Goal: Task Accomplishment & Management: Complete application form

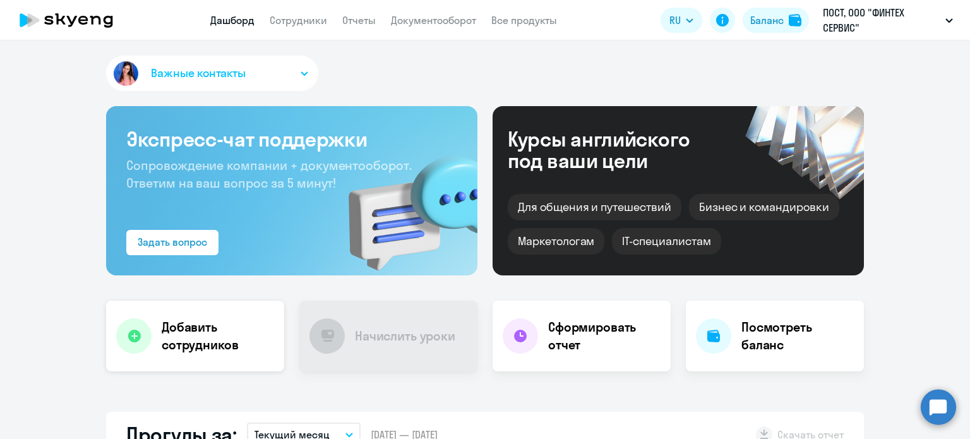
click at [179, 333] on h4 "Добавить сотрудников" at bounding box center [218, 335] width 112 height 35
click at [204, 349] on h4 "Добавить сотрудников" at bounding box center [218, 335] width 112 height 35
click at [183, 326] on h4 "Добавить сотрудников" at bounding box center [218, 335] width 112 height 35
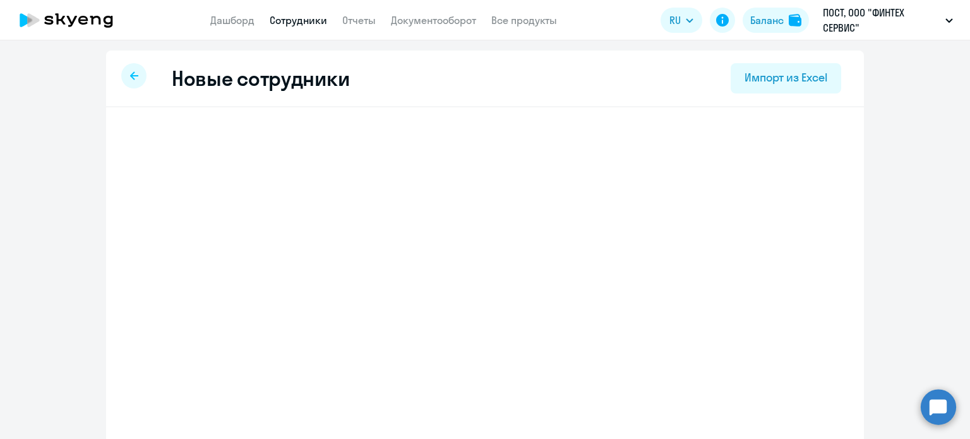
select select "english_adult_not_native_speaker"
select select "3"
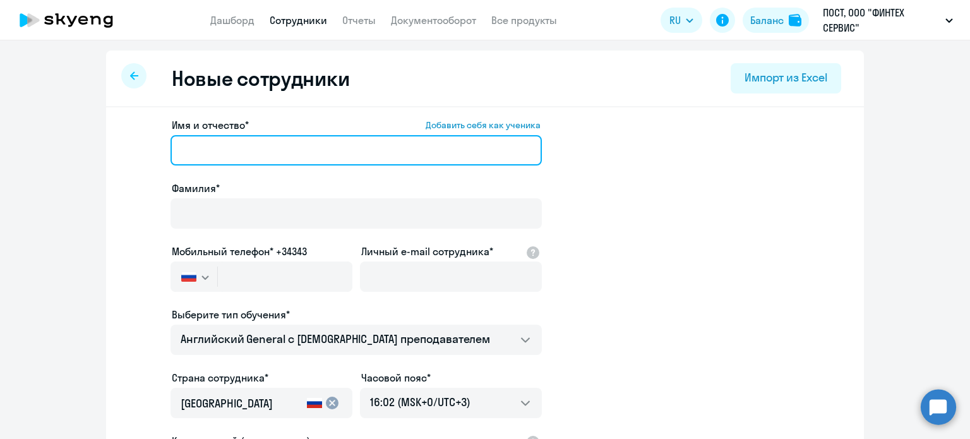
click at [249, 148] on input "Имя и отчество* Добавить себя как ученика" at bounding box center [355, 150] width 371 height 30
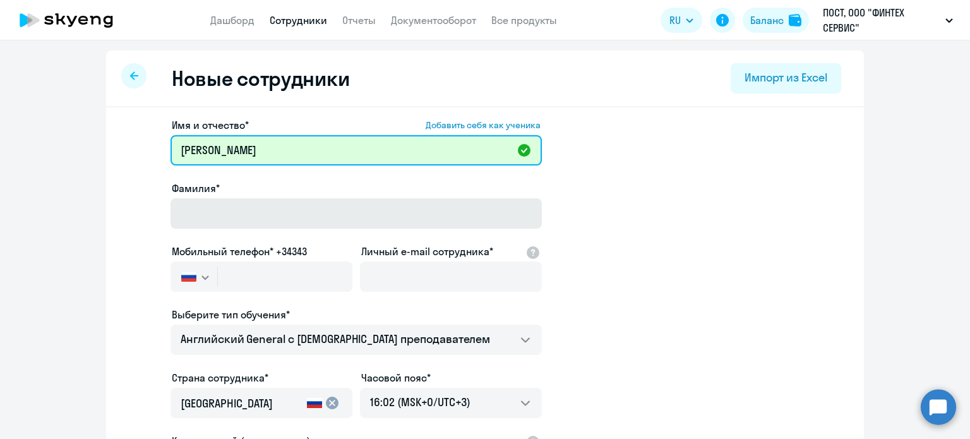
type input "[PERSON_NAME]"
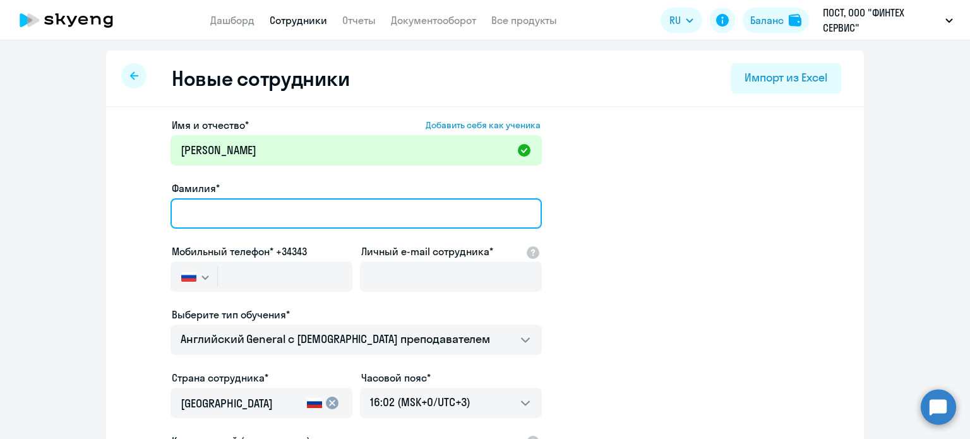
click at [237, 201] on input "Фамилия*" at bounding box center [355, 213] width 371 height 30
type input "[PERSON_NAME]"
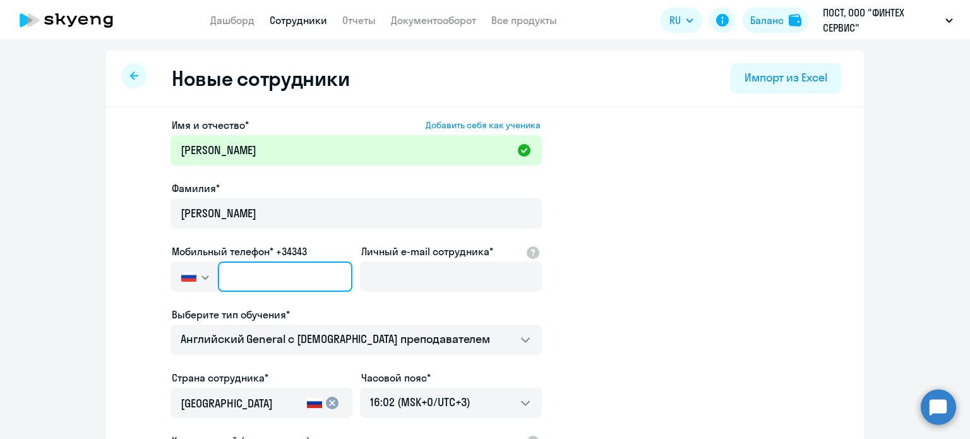
click at [290, 280] on input "text" at bounding box center [285, 276] width 134 height 30
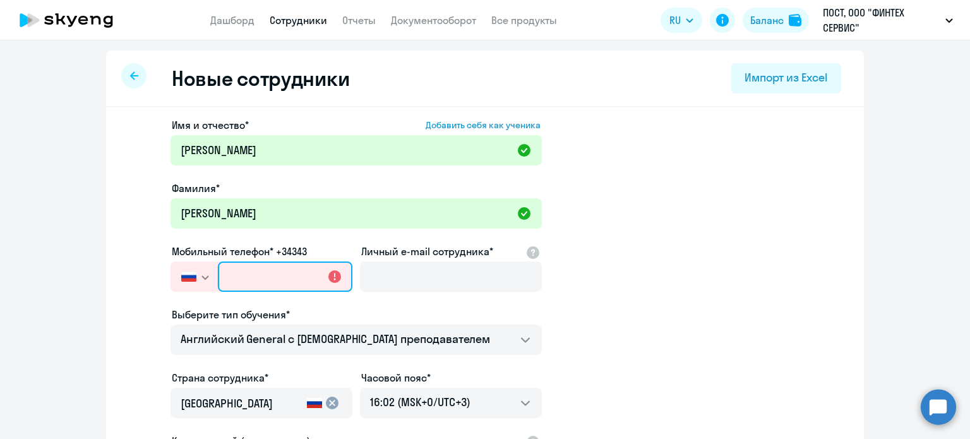
paste input "[PHONE_NUMBER]"
type input "[PHONE_NUMBER]"
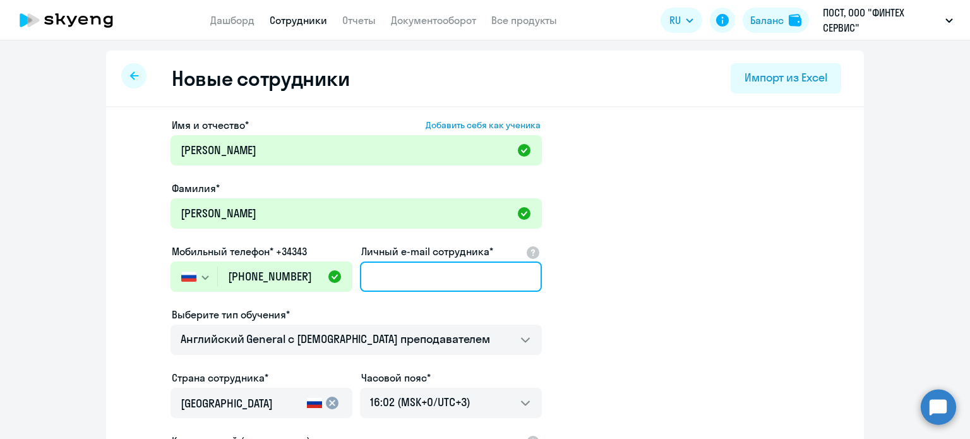
click at [410, 285] on input "Личный e-mail сотрудника*" at bounding box center [451, 276] width 182 height 30
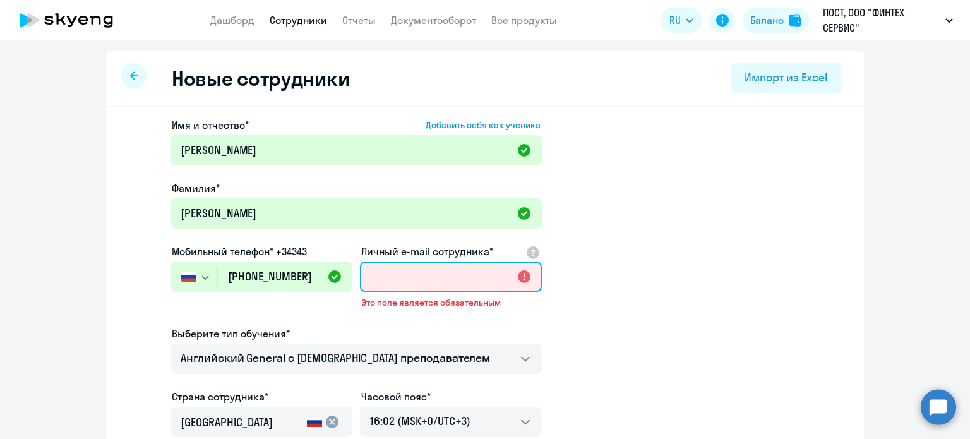
paste input "[PERSON_NAME] <[EMAIL_ADDRESS][DOMAIN_NAME]>"
click at [373, 272] on input "[PERSON_NAME] <[EMAIL_ADDRESS][DOMAIN_NAME]>" at bounding box center [451, 276] width 182 height 30
click at [499, 278] on input "[EMAIL_ADDRESS][DOMAIN_NAME]>" at bounding box center [451, 276] width 182 height 30
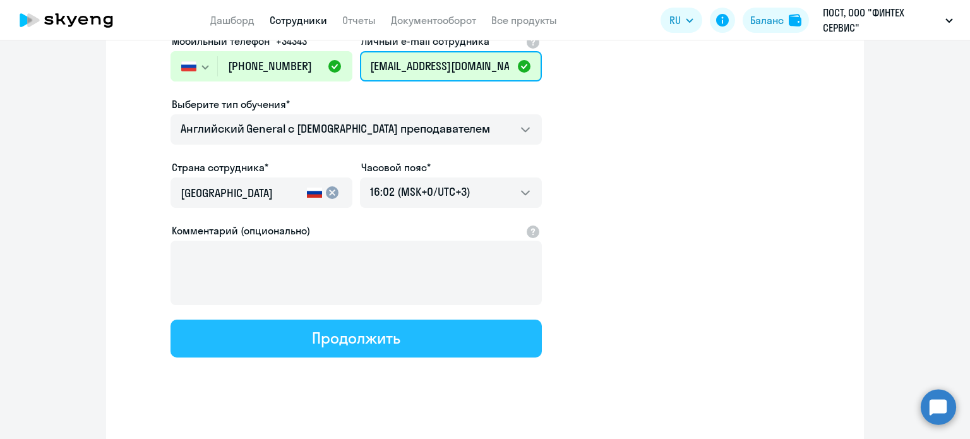
scroll to position [222, 0]
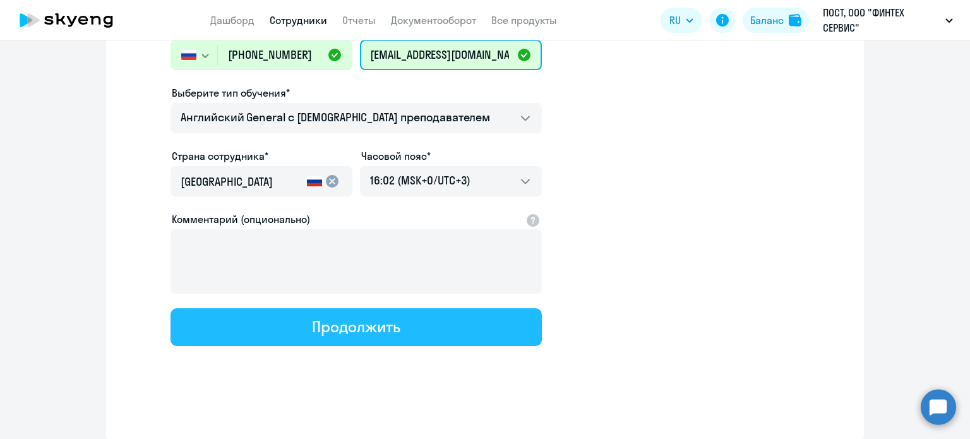
type input "[EMAIL_ADDRESS][DOMAIN_NAME]"
click at [386, 337] on button "Продолжить" at bounding box center [355, 327] width 371 height 38
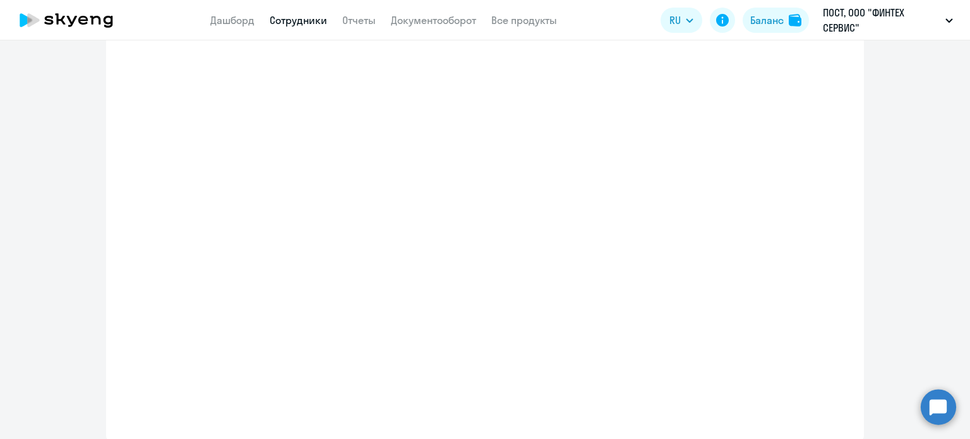
select select "english_adult_not_native_speaker"
select select "3"
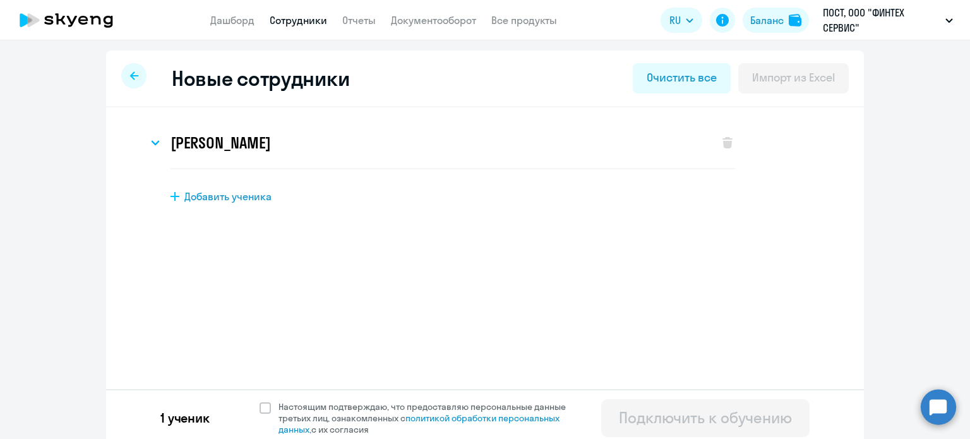
scroll to position [6, 0]
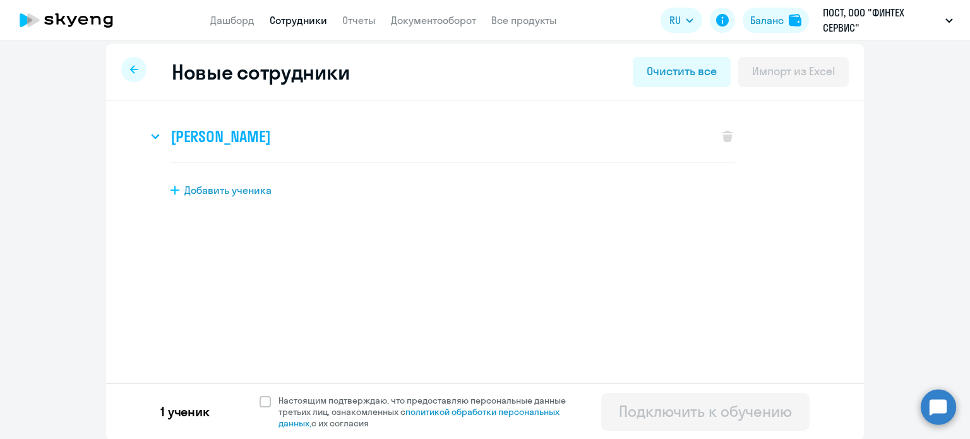
click at [270, 136] on h3 "[PERSON_NAME]" at bounding box center [220, 136] width 100 height 20
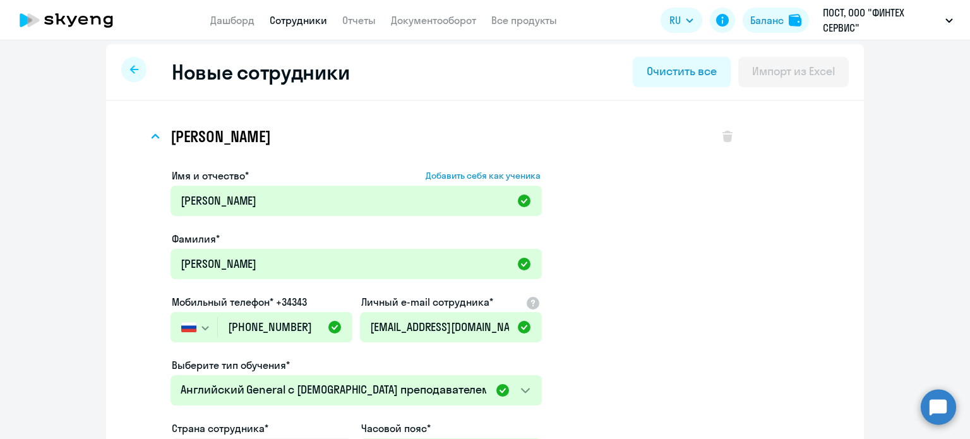
scroll to position [318, 0]
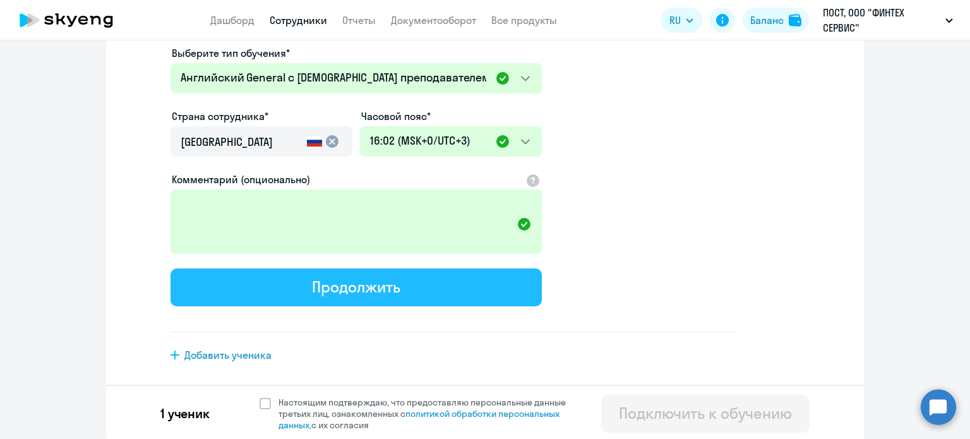
click at [374, 285] on div "Продолжить" at bounding box center [356, 287] width 88 height 20
select select "english_adult_not_native_speaker"
select select "3"
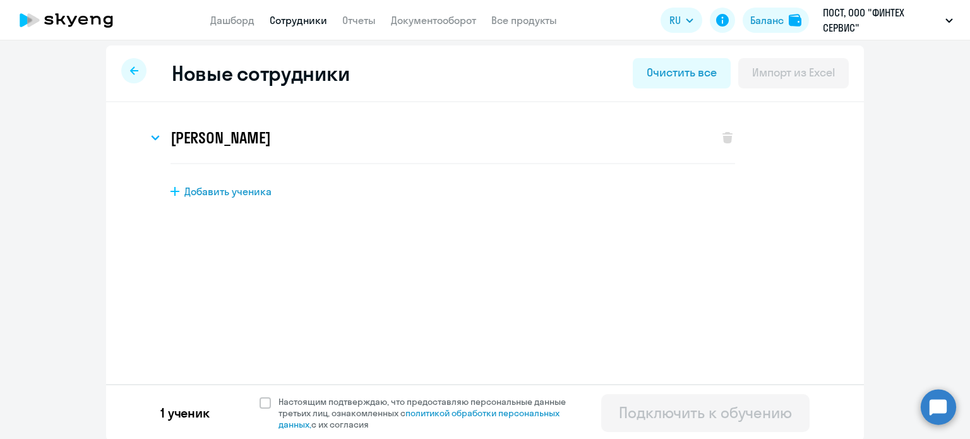
scroll to position [6, 0]
click at [271, 395] on span "Настоящим подтверждаю, что предоставляю персональные данные третьих лиц, ознако…" at bounding box center [426, 412] width 310 height 34
click at [260, 394] on input "Настоящим подтверждаю, что предоставляю персональные данные третьих лиц, ознако…" at bounding box center [259, 394] width 1 height 1
checkbox input "true"
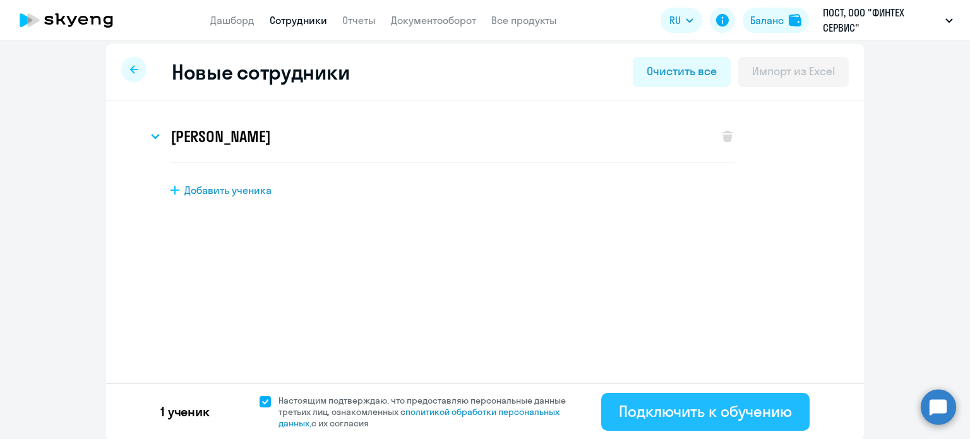
click at [729, 421] on button "Подключить к обучению" at bounding box center [705, 412] width 208 height 38
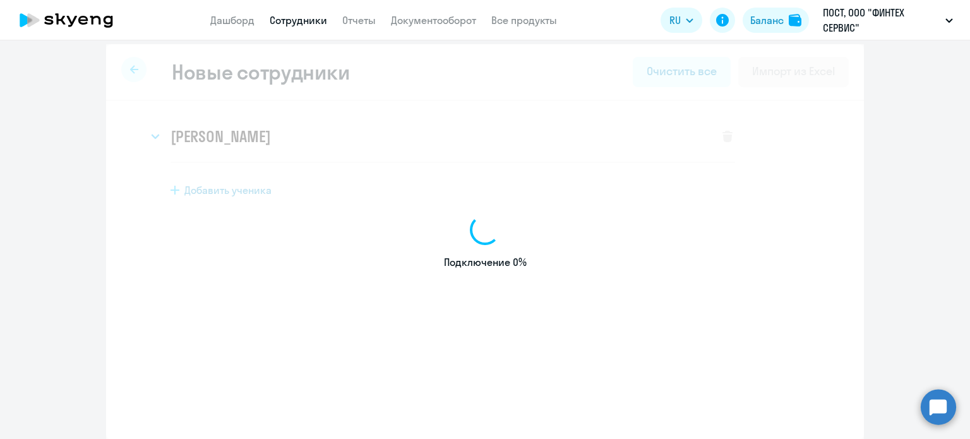
select select "english_adult_not_native_speaker"
select select "3"
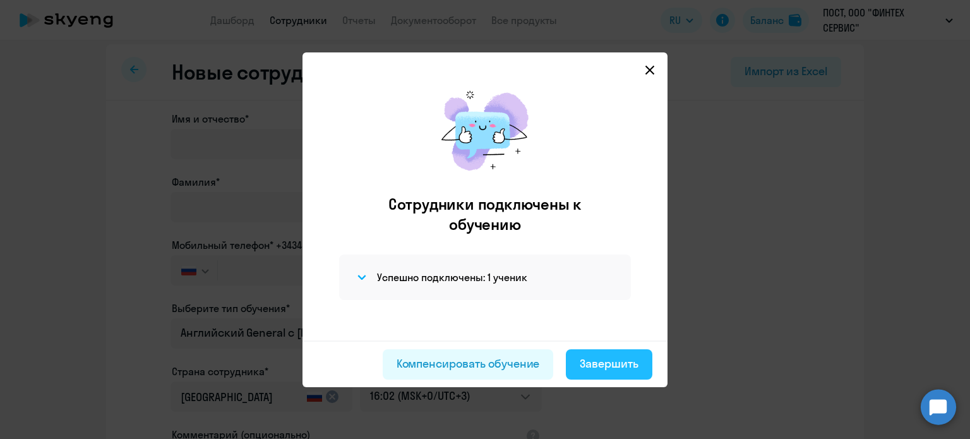
click at [606, 366] on div "Завершить" at bounding box center [609, 363] width 59 height 16
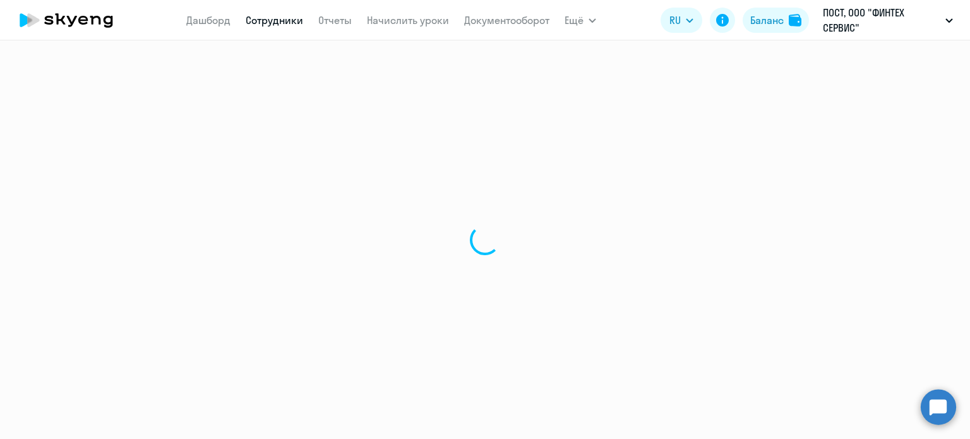
click at [233, 20] on nav "[PERSON_NAME] Отчеты Начислить уроки Документооборот" at bounding box center [367, 20] width 363 height 25
select select "30"
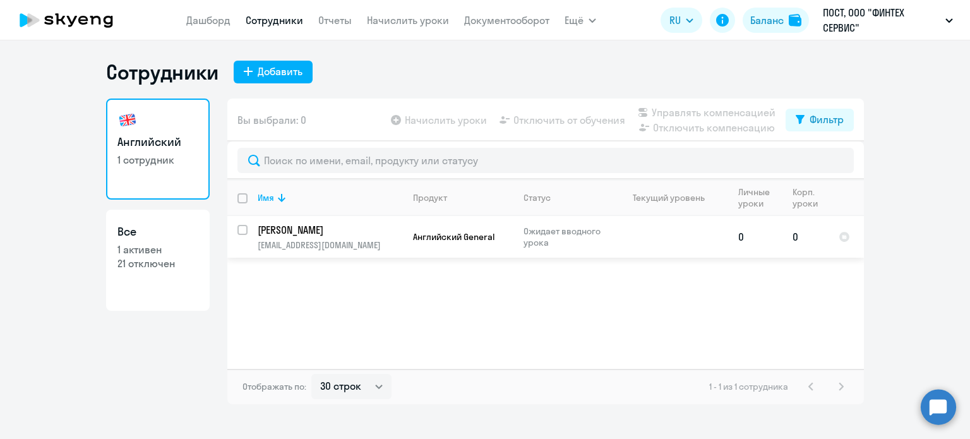
click at [242, 225] on input "select row 42472374" at bounding box center [249, 237] width 25 height 25
checkbox input "true"
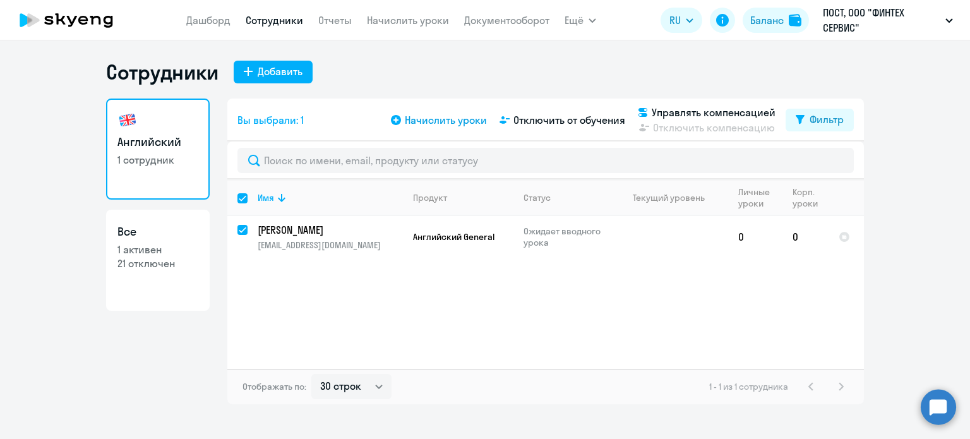
click at [472, 121] on span "Начислить уроки" at bounding box center [446, 119] width 82 height 15
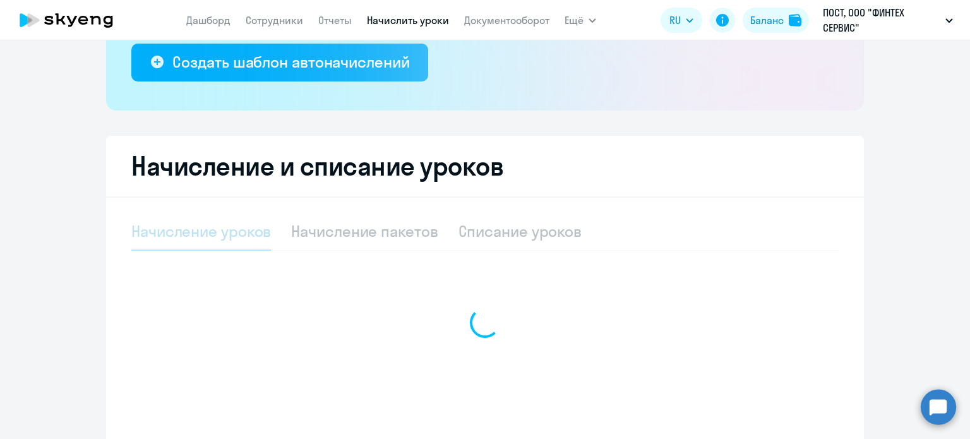
scroll to position [253, 0]
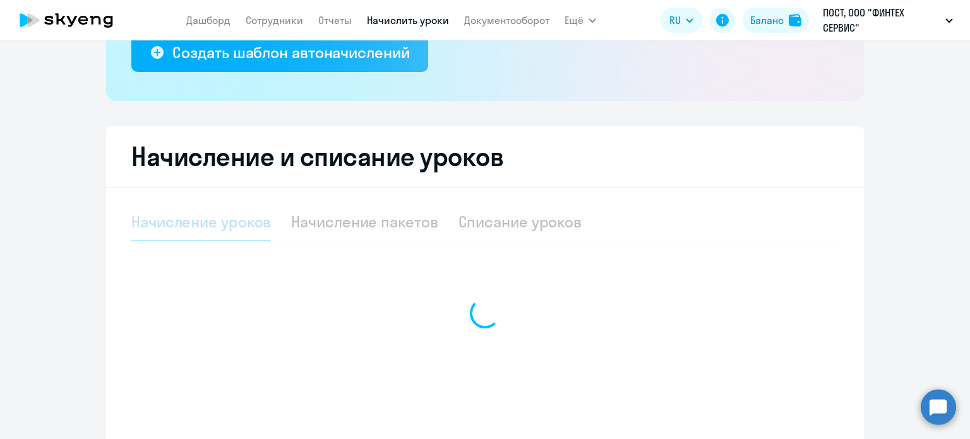
select select "10"
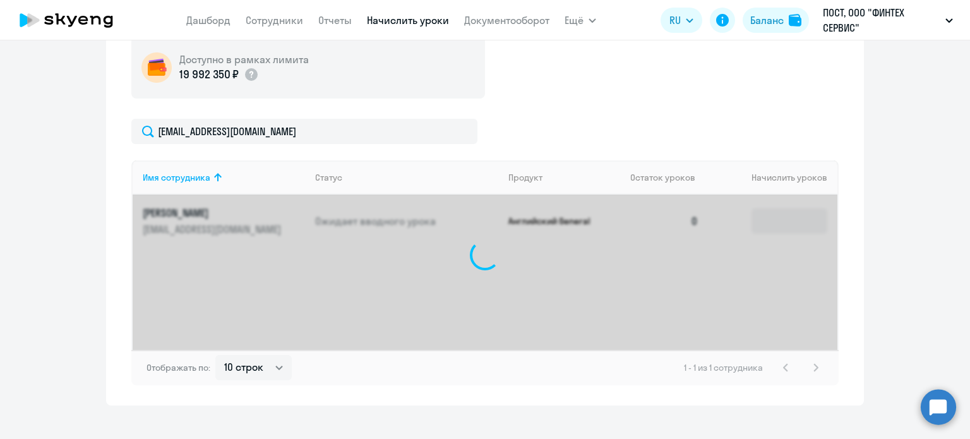
scroll to position [489, 0]
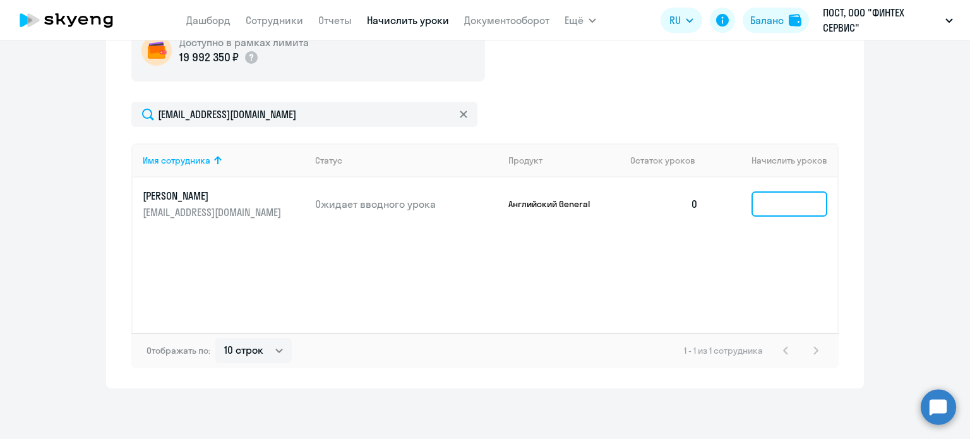
click at [774, 206] on input at bounding box center [789, 203] width 76 height 25
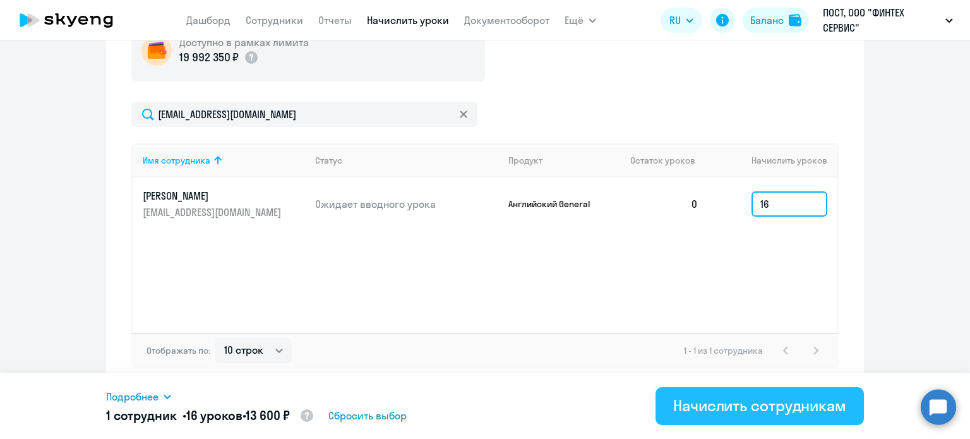
type input "16"
click at [726, 421] on button "Начислить сотрудникам" at bounding box center [759, 406] width 208 height 38
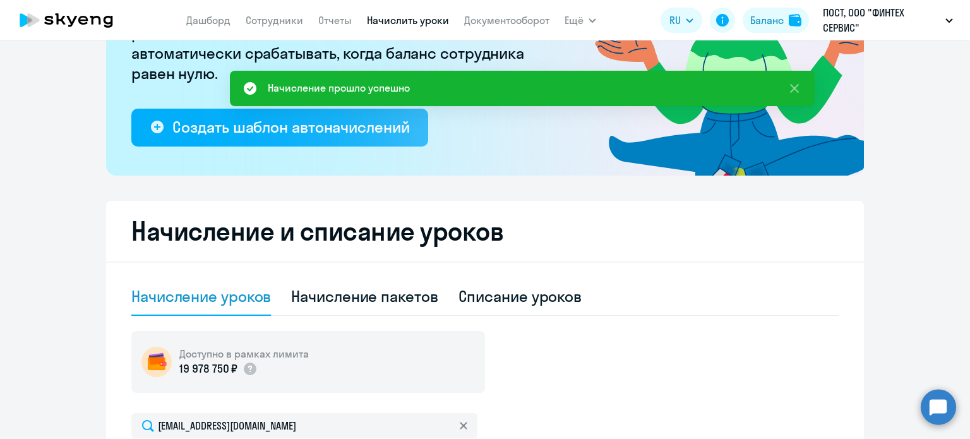
scroll to position [47, 0]
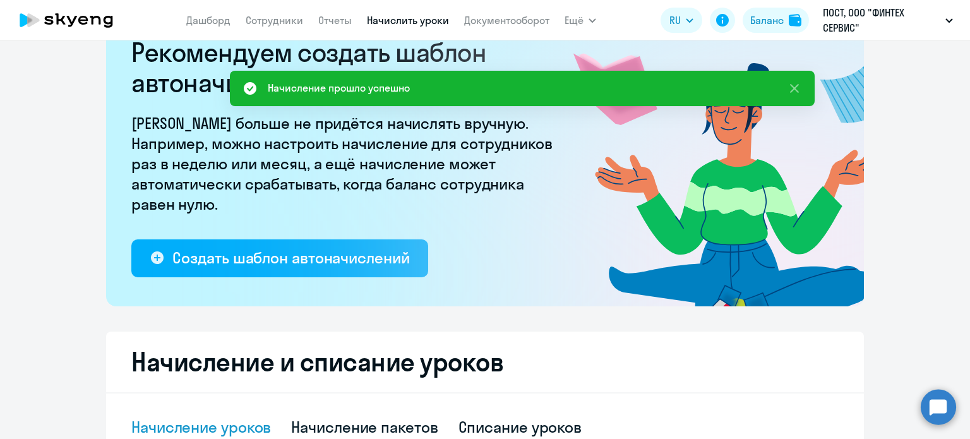
click at [91, 25] on icon at bounding box center [66, 20] width 111 height 32
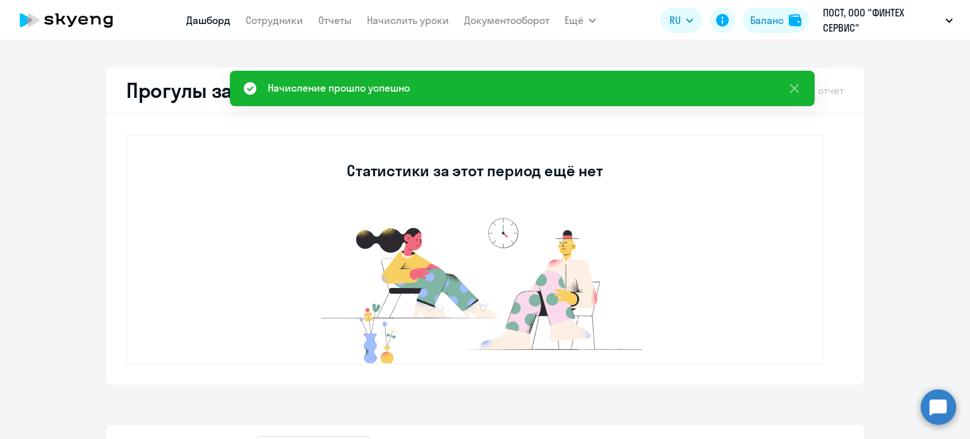
scroll to position [363, 0]
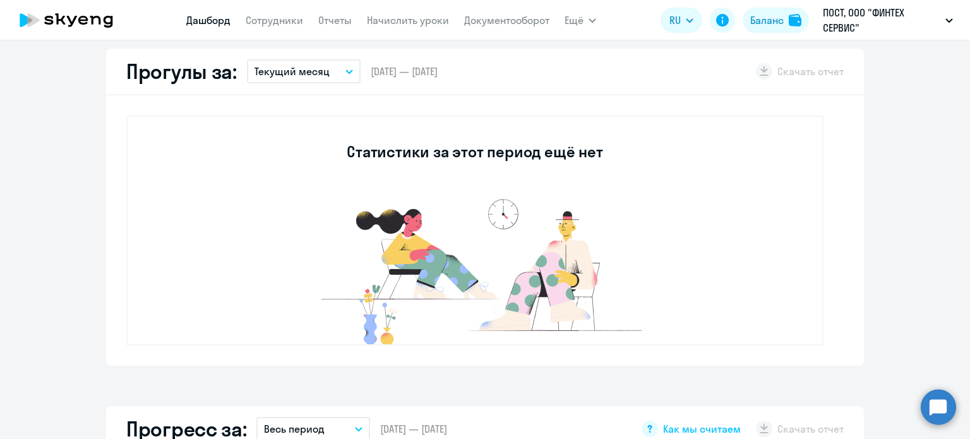
select select "30"
click at [264, 19] on link "Сотрудники" at bounding box center [274, 20] width 57 height 13
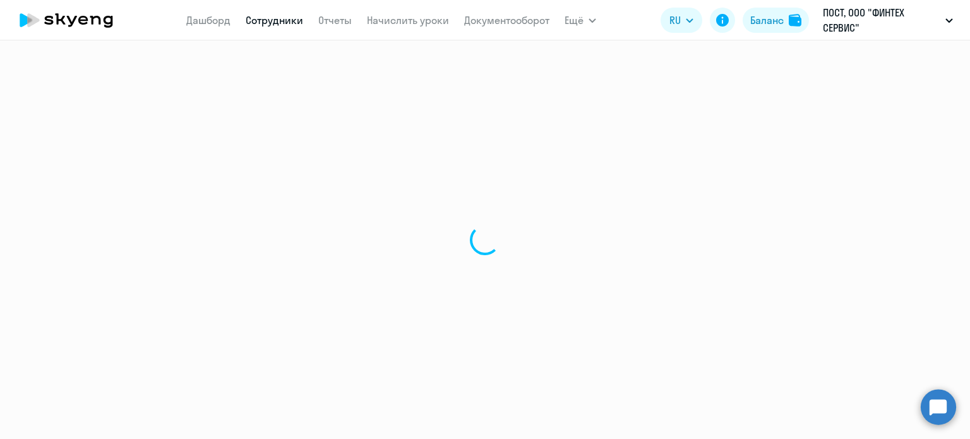
select select "30"
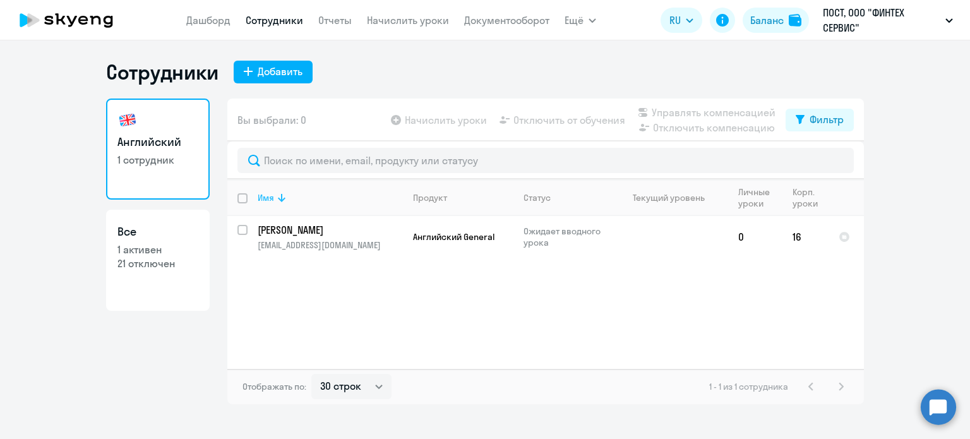
drag, startPoint x: 240, startPoint y: 198, endPoint x: 268, endPoint y: 208, distance: 29.4
click at [240, 198] on input "deselect all" at bounding box center [249, 205] width 25 height 25
checkbox input "true"
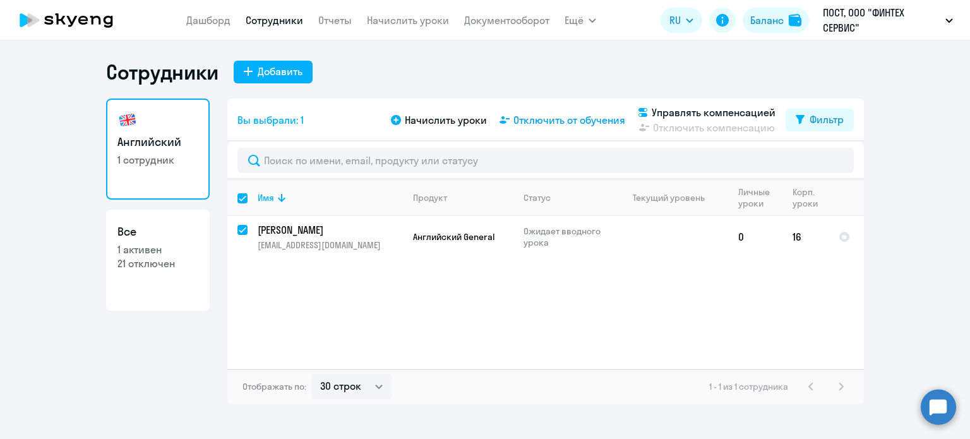
click at [577, 116] on span "Отключить от обучения" at bounding box center [569, 119] width 112 height 15
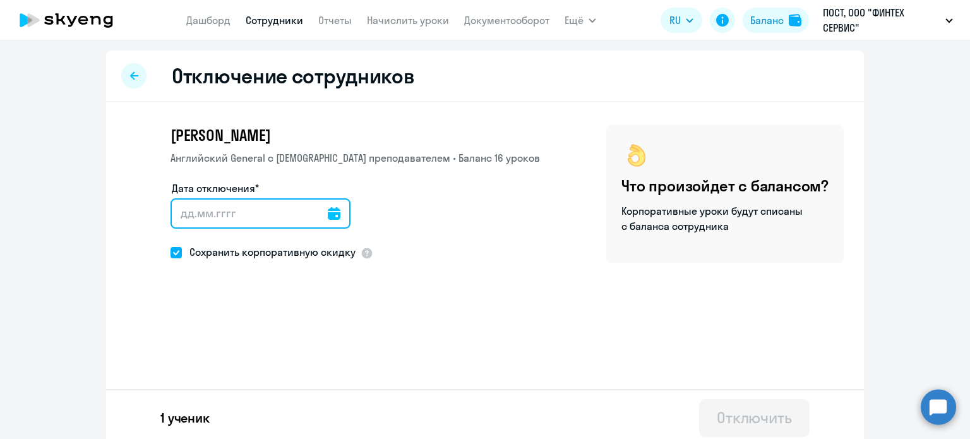
click at [263, 212] on input "Дата отключения*" at bounding box center [260, 213] width 180 height 30
click at [192, 214] on input "Дата отключения*" at bounding box center [260, 213] width 180 height 30
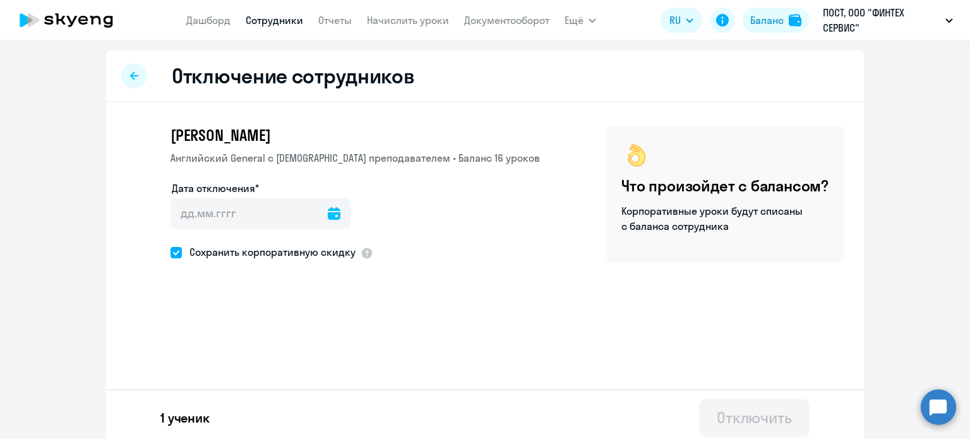
click at [328, 212] on icon at bounding box center [334, 213] width 13 height 13
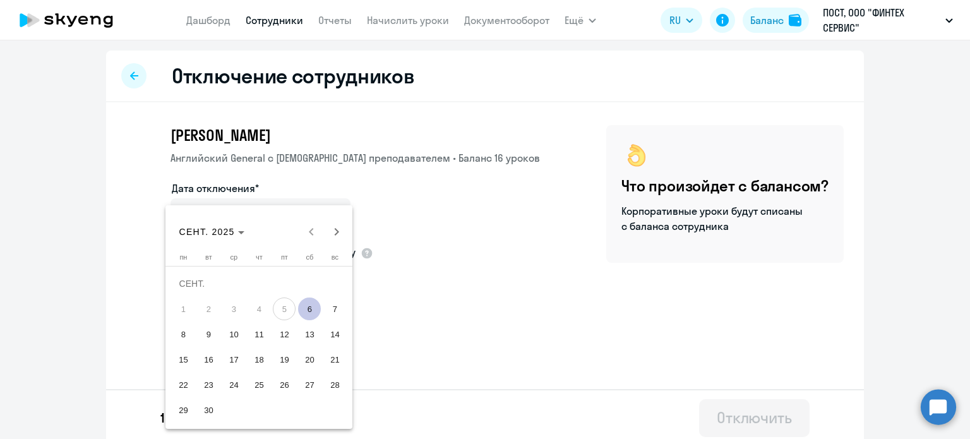
click at [308, 304] on span "6" at bounding box center [309, 308] width 23 height 23
type input "[DATE]"
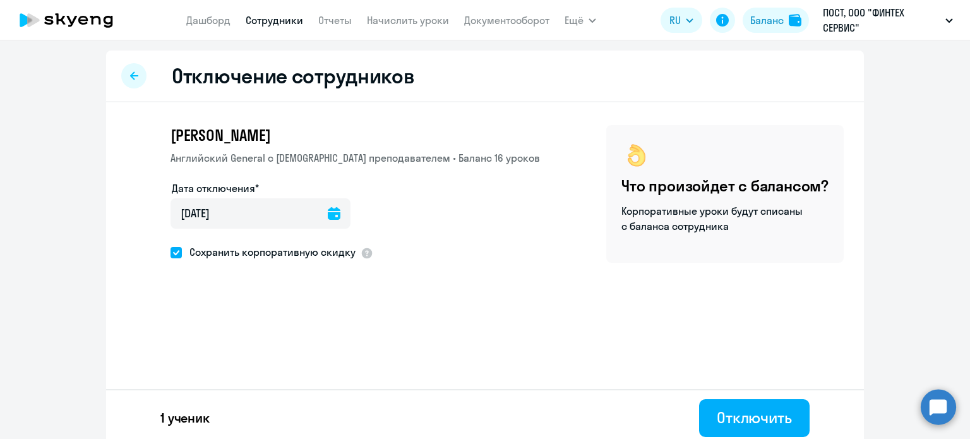
click at [176, 250] on span at bounding box center [175, 252] width 11 height 11
click at [170, 252] on input "Сохранить корпоративную скидку" at bounding box center [170, 252] width 1 height 1
checkbox input "false"
click at [757, 426] on button "Отключить" at bounding box center [754, 418] width 111 height 38
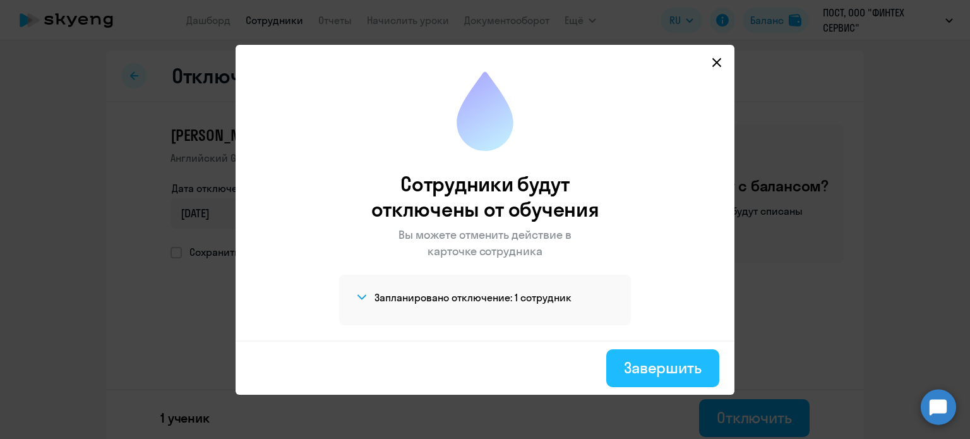
click at [671, 373] on div "Завершить" at bounding box center [663, 367] width 78 height 20
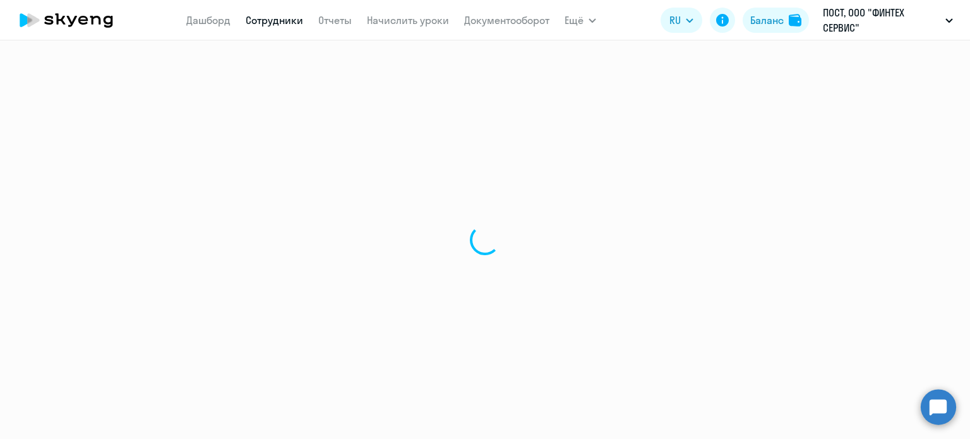
select select "30"
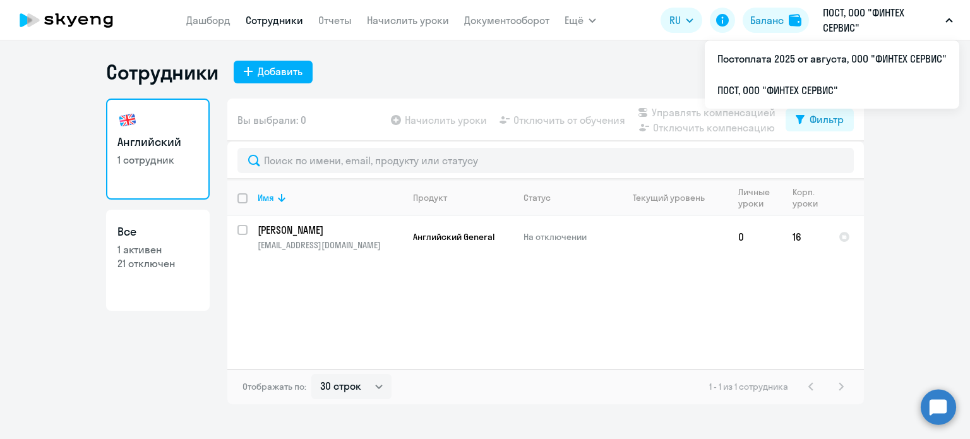
click at [880, 17] on p "ПОСТ, ООО "ФИНТЕХ СЕРВИС"" at bounding box center [881, 20] width 117 height 30
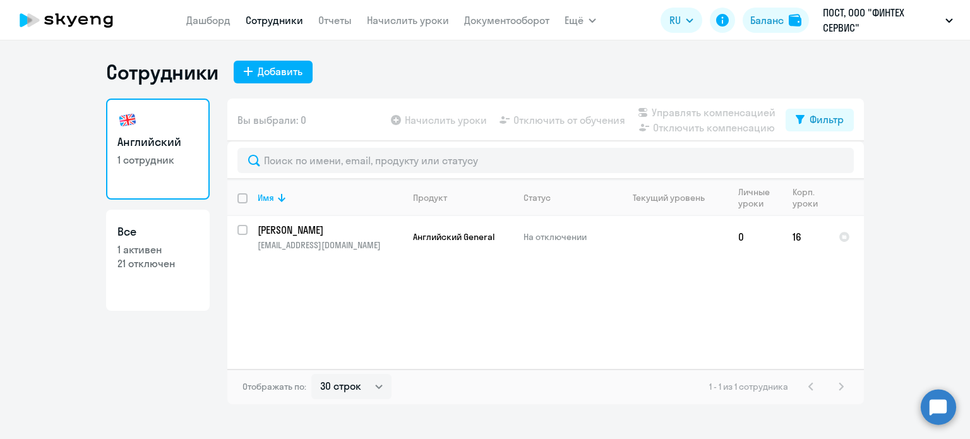
click at [837, 39] on app-header "[PERSON_NAME] Отчеты Начислить уроки Документооборот Ещё Все продукты Дашборд С…" at bounding box center [485, 20] width 970 height 40
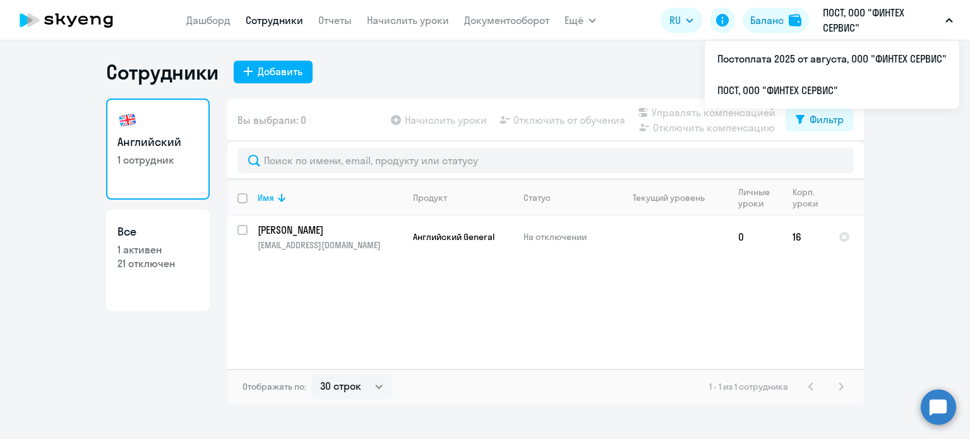
click at [834, 21] on p "ПОСТ, ООО "ФИНТЕХ СЕРВИС"" at bounding box center [881, 20] width 117 height 30
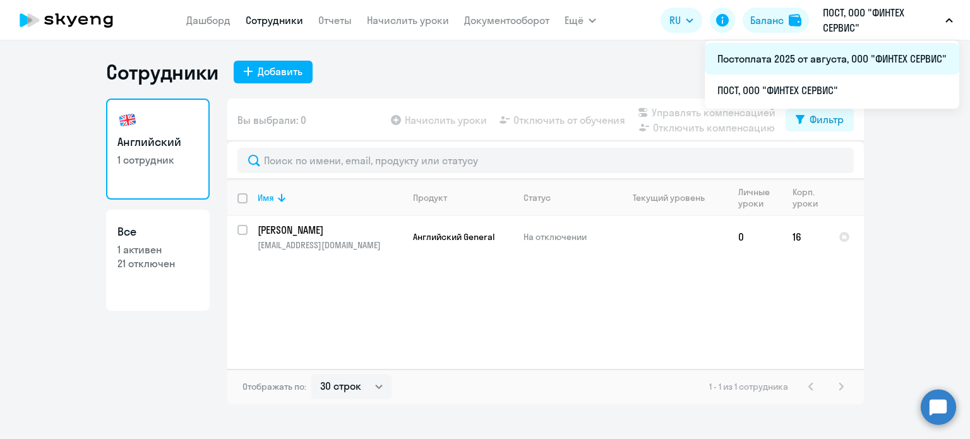
click at [818, 62] on li "Постоплата 2025 от августа, ООО "ФИНТЕХ СЕРВИС"" at bounding box center [832, 59] width 254 height 32
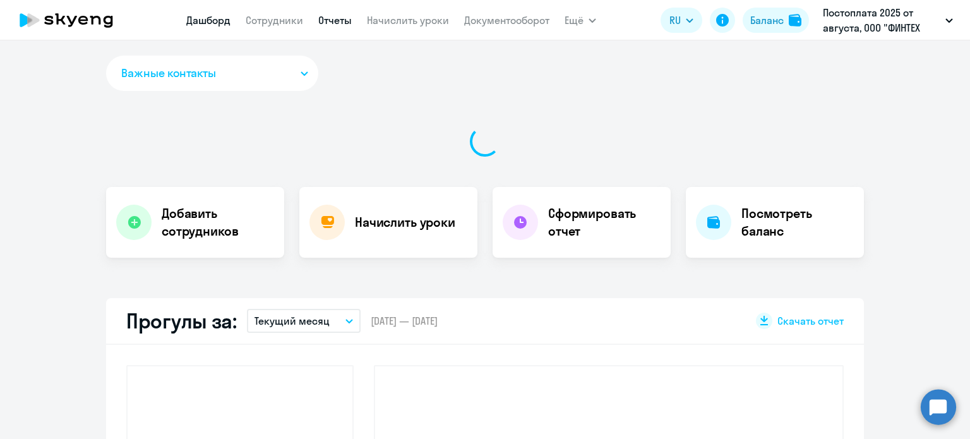
select select "30"
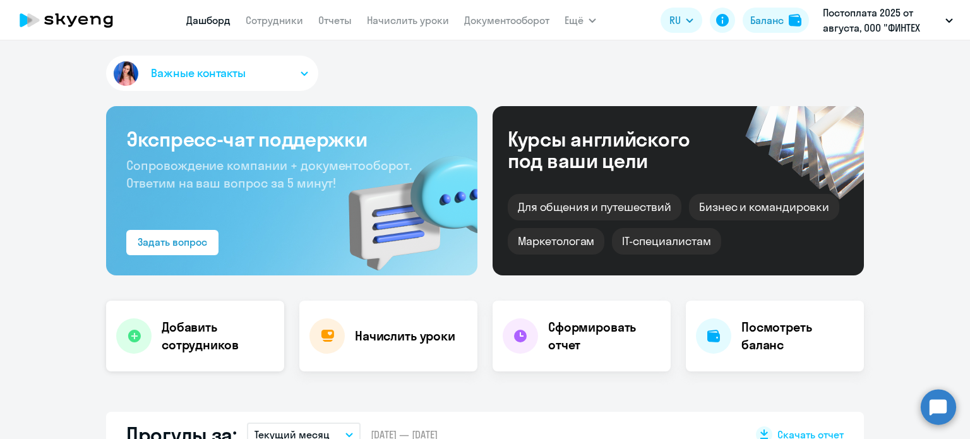
click at [177, 338] on h4 "Добавить сотрудников" at bounding box center [218, 335] width 112 height 35
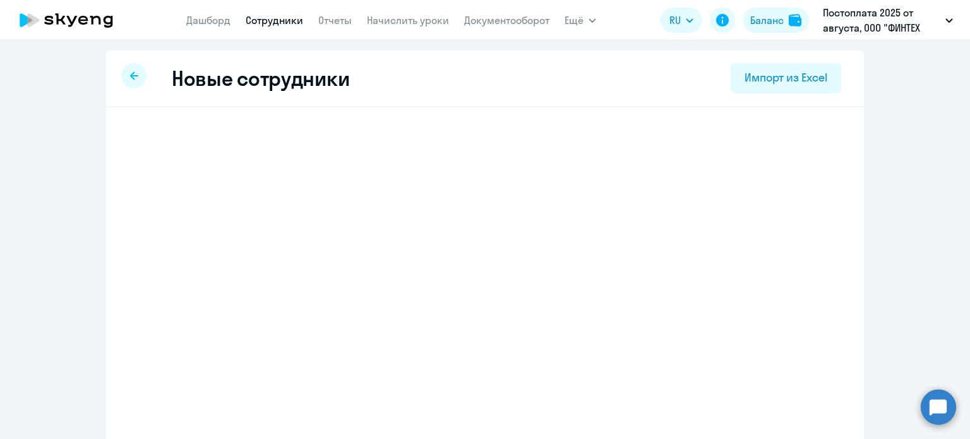
select select "english_adult_not_native_speaker"
select select "3"
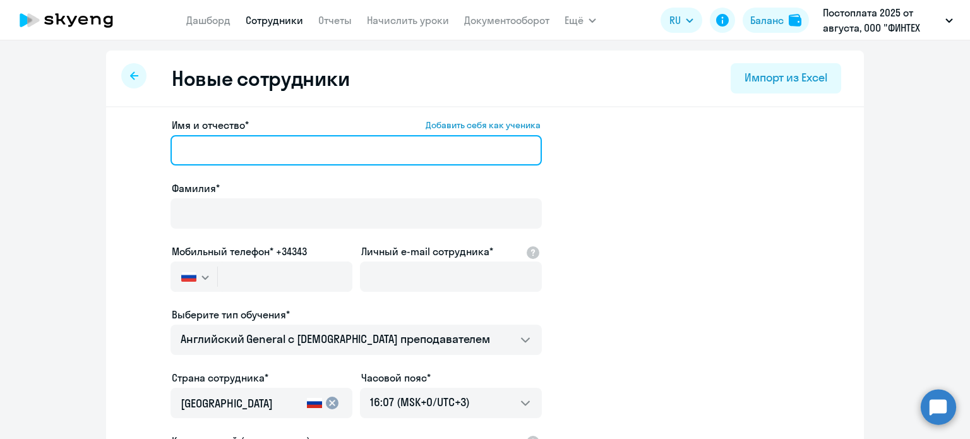
click at [200, 143] on input "Имя и отчество* Добавить себя как ученика" at bounding box center [355, 150] width 371 height 30
type input "[PERSON_NAME]"
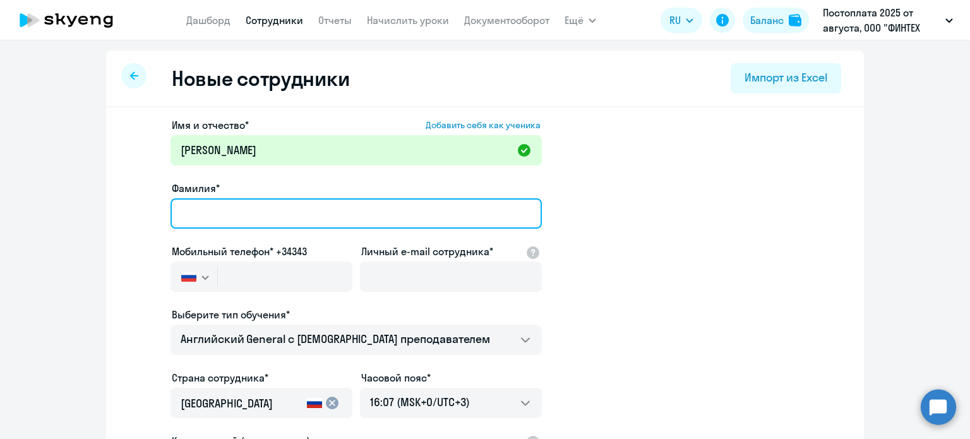
click at [234, 201] on input "Фамилия*" at bounding box center [355, 213] width 371 height 30
type input "[PERSON_NAME]"
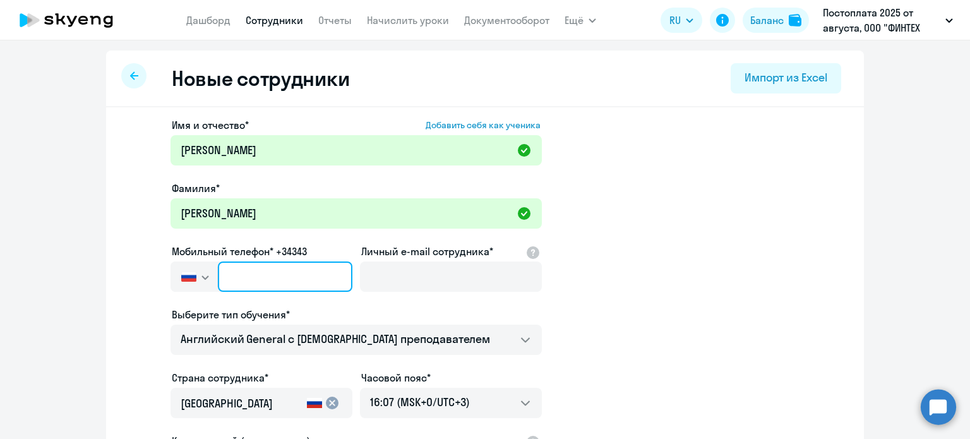
click at [250, 264] on input "text" at bounding box center [285, 276] width 134 height 30
paste input "[PHONE_NUMBER]"
type input "[PHONE_NUMBER]"
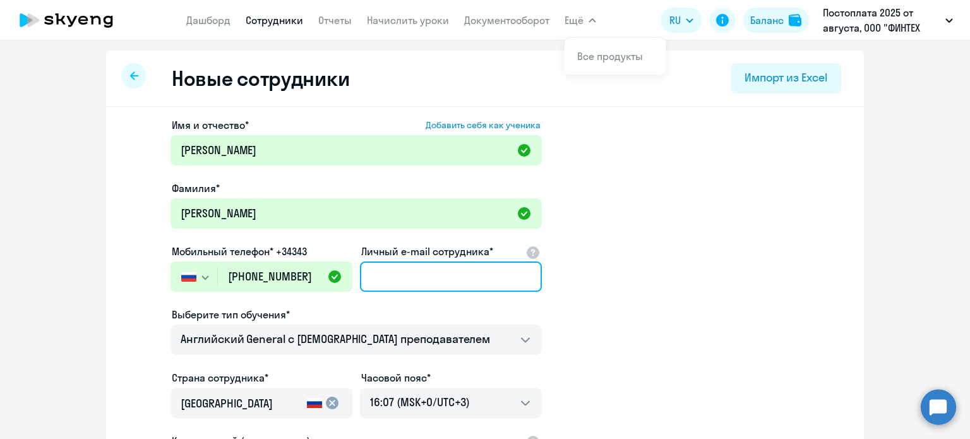
click at [421, 282] on input "Личный e-mail сотрудника*" at bounding box center [451, 276] width 182 height 30
type input "[EMAIL_ADDRESS][DOMAIN_NAME]"
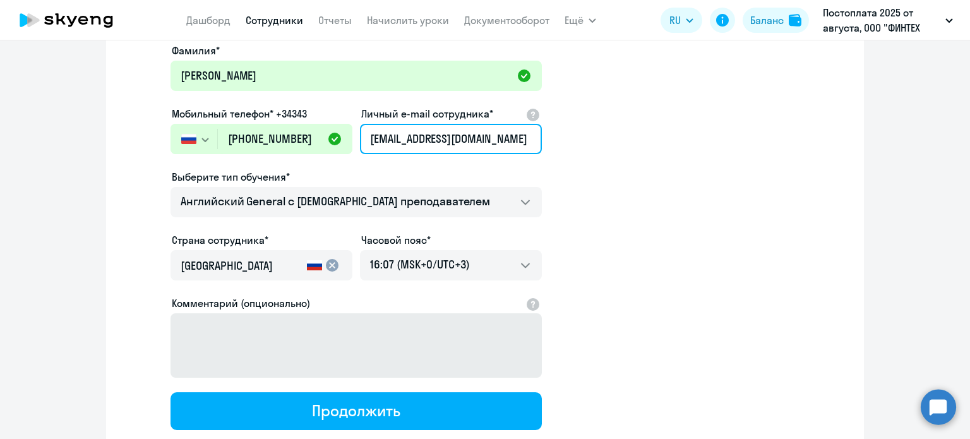
scroll to position [189, 0]
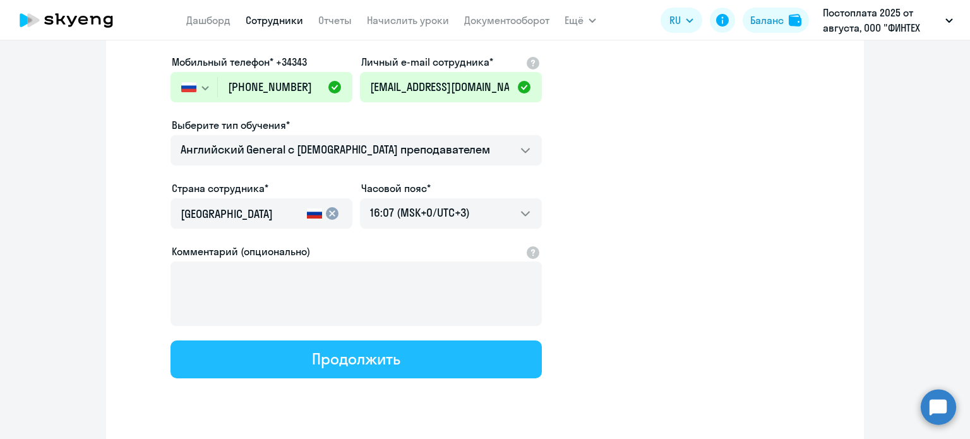
click at [362, 359] on div "Продолжить" at bounding box center [356, 359] width 88 height 20
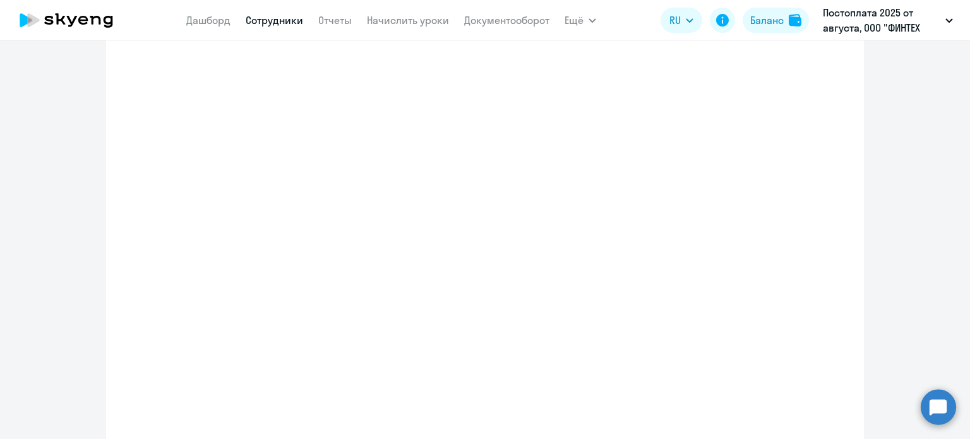
select select "english_adult_not_native_speaker"
select select "3"
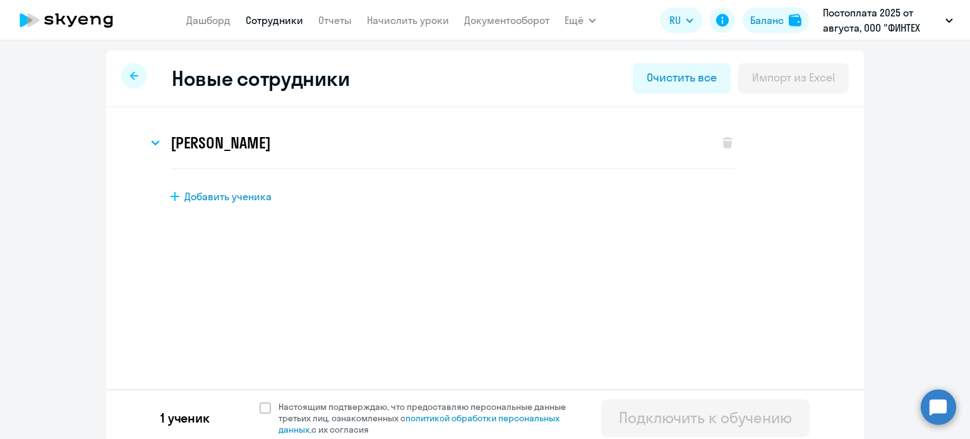
scroll to position [6, 0]
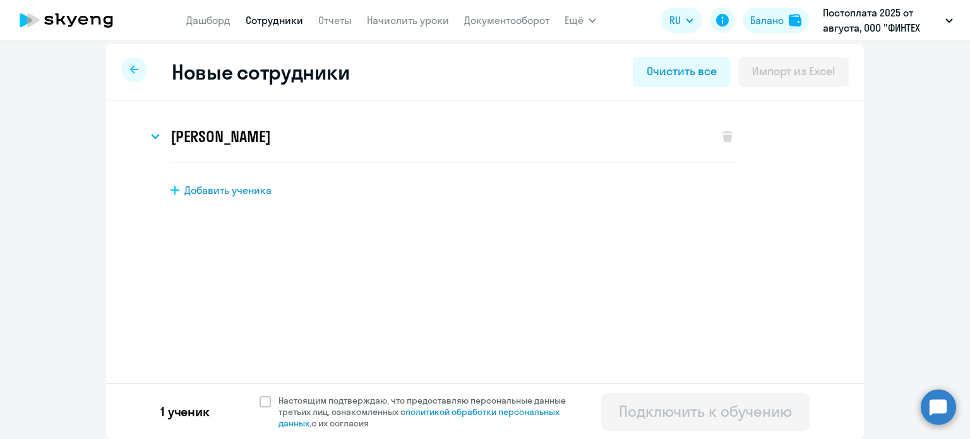
drag, startPoint x: 263, startPoint y: 401, endPoint x: 616, endPoint y: 398, distance: 353.0
click at [263, 400] on span at bounding box center [265, 401] width 11 height 11
click at [260, 395] on input "Настоящим подтверждаю, что предоставляю персональные данные третьих лиц, ознако…" at bounding box center [259, 394] width 1 height 1
checkbox input "true"
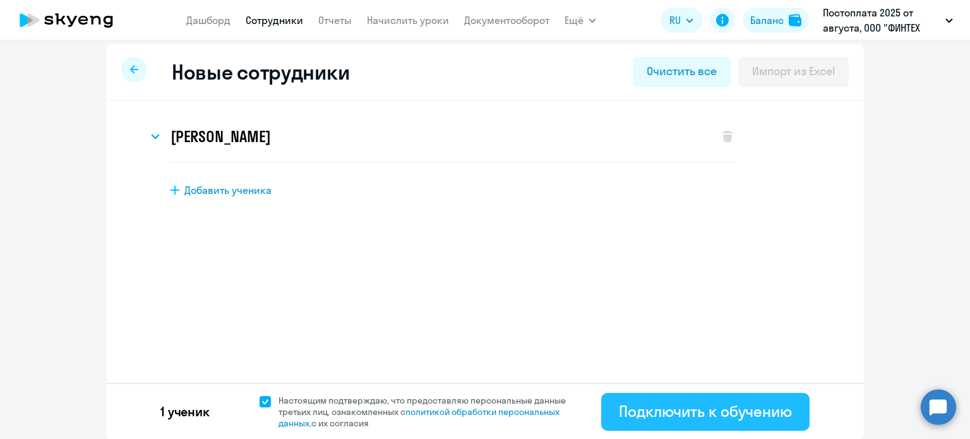
click at [690, 409] on div "Подключить к обучению" at bounding box center [705, 411] width 173 height 20
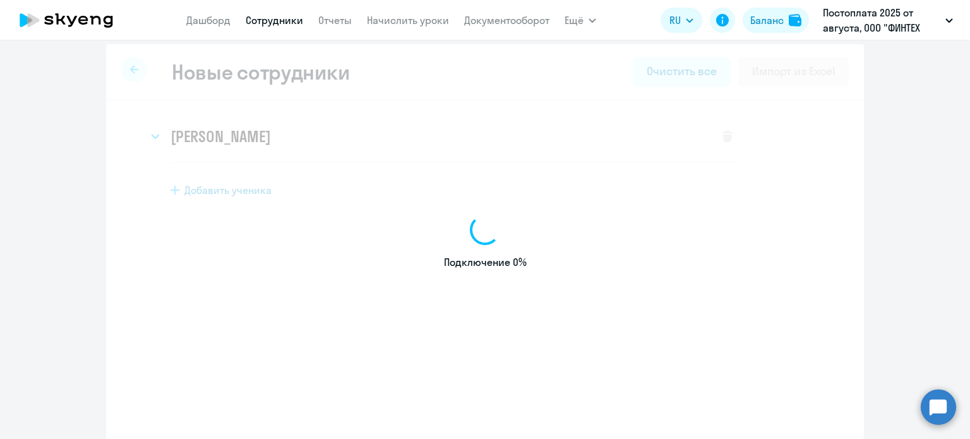
select select "english_adult_not_native_speaker"
select select "3"
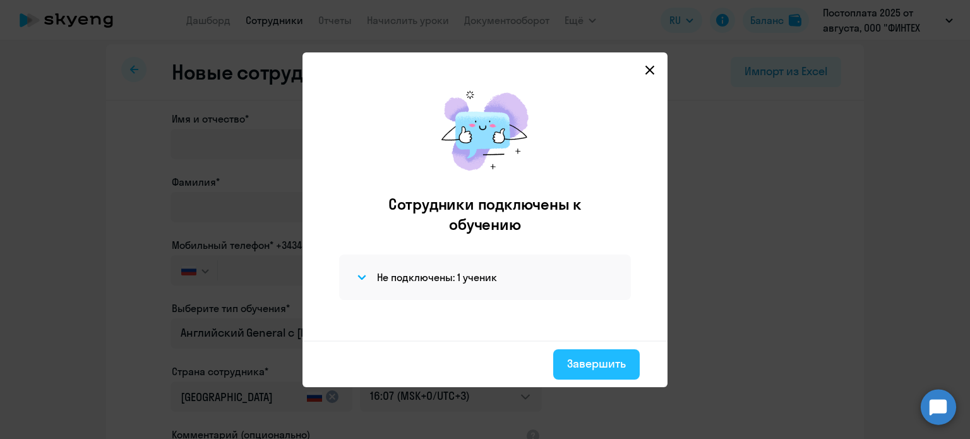
click at [599, 358] on div "Завершить" at bounding box center [596, 363] width 59 height 16
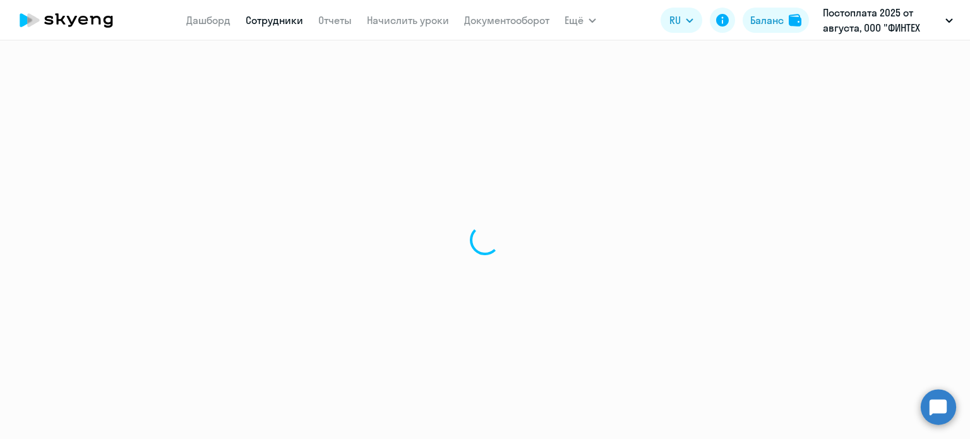
select select "30"
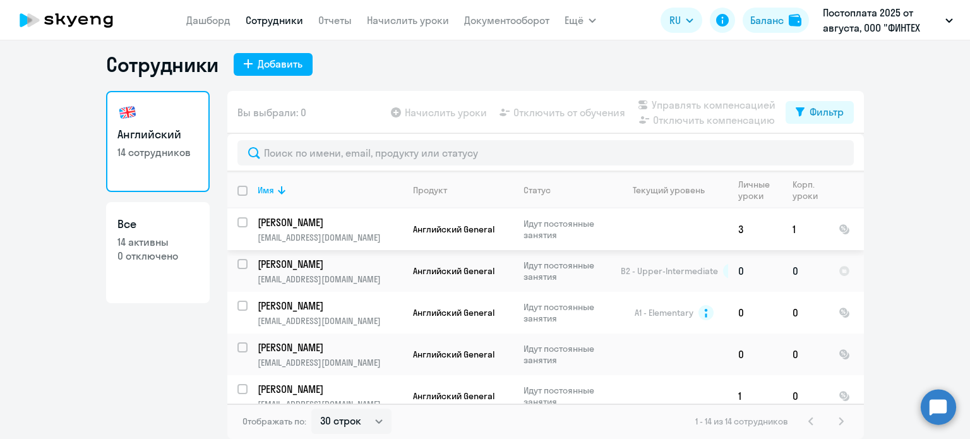
scroll to position [253, 0]
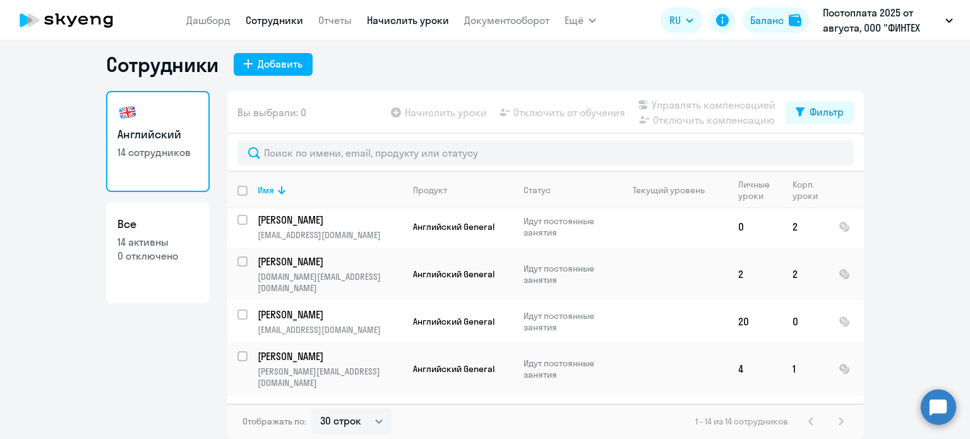
click at [424, 25] on link "Начислить уроки" at bounding box center [408, 20] width 82 height 13
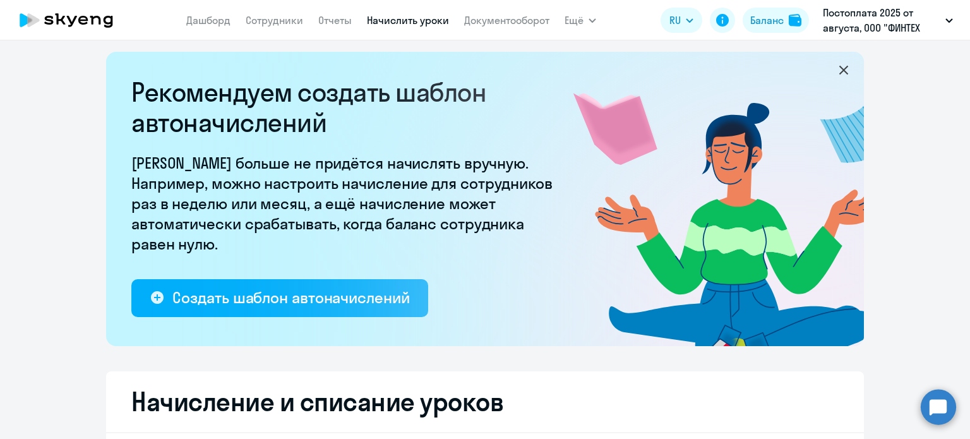
select select "10"
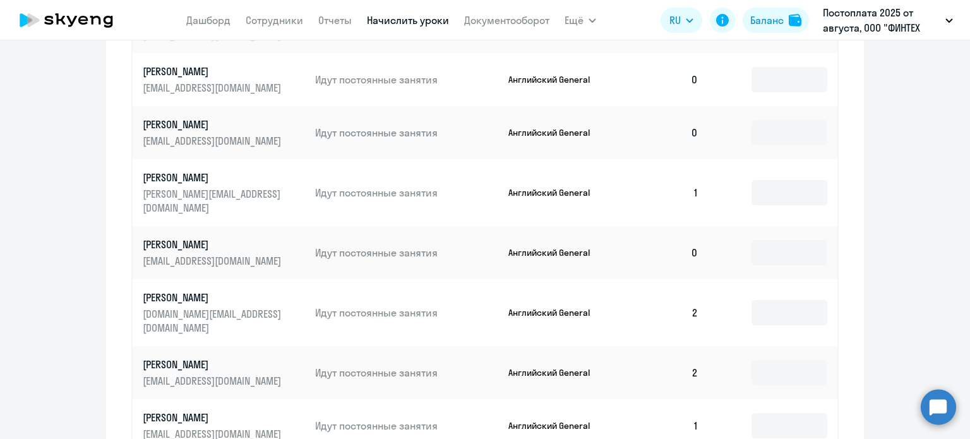
scroll to position [576, 0]
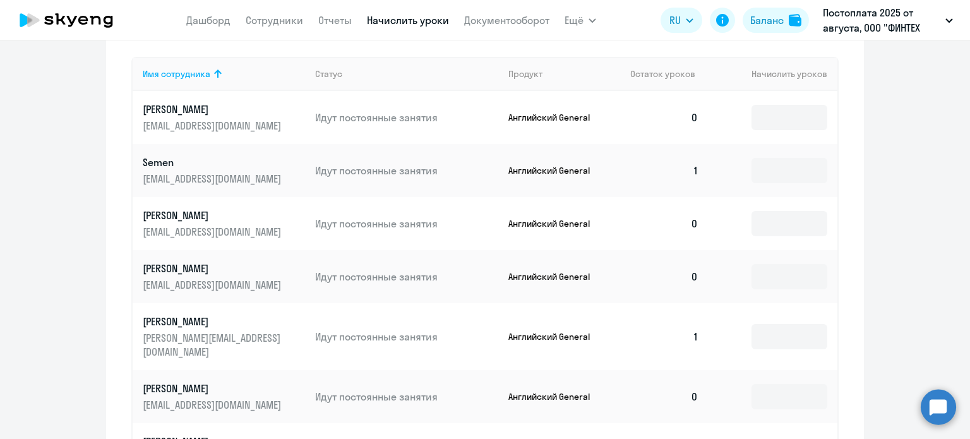
click at [153, 164] on p "Semen" at bounding box center [213, 162] width 141 height 14
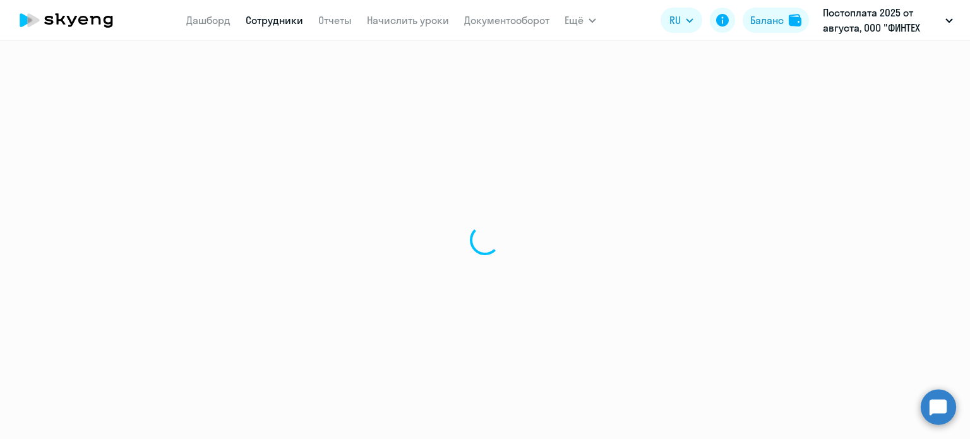
select select "english"
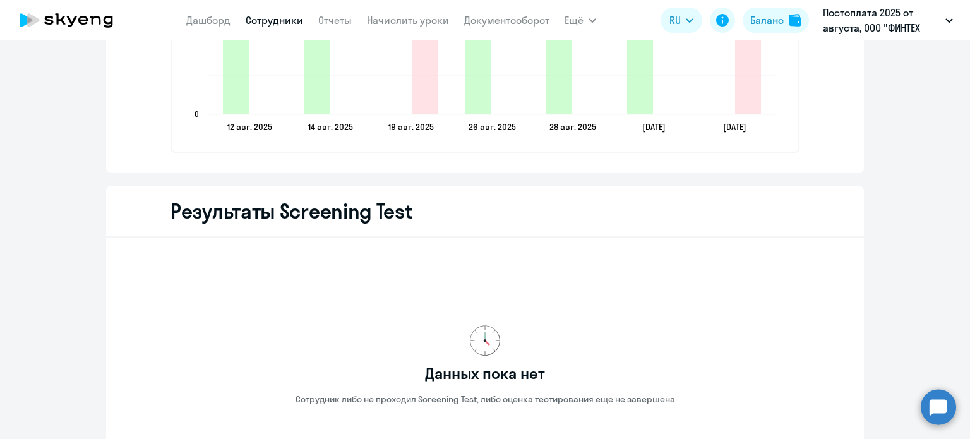
scroll to position [2047, 0]
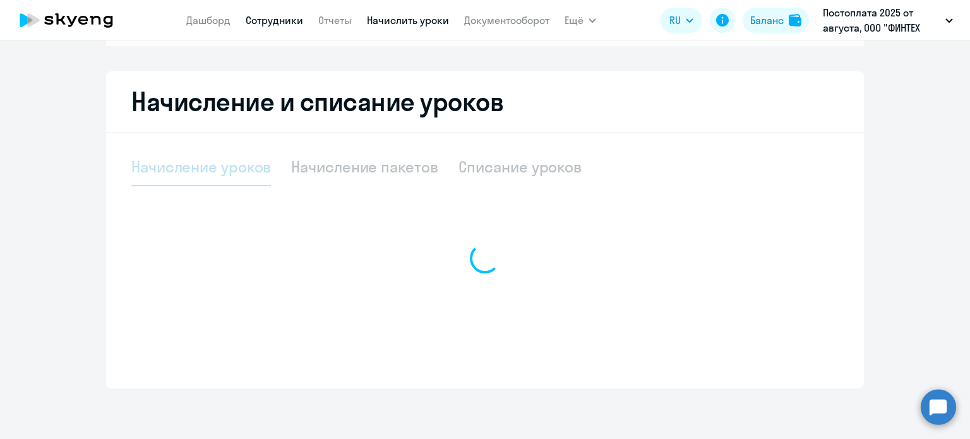
select select "10"
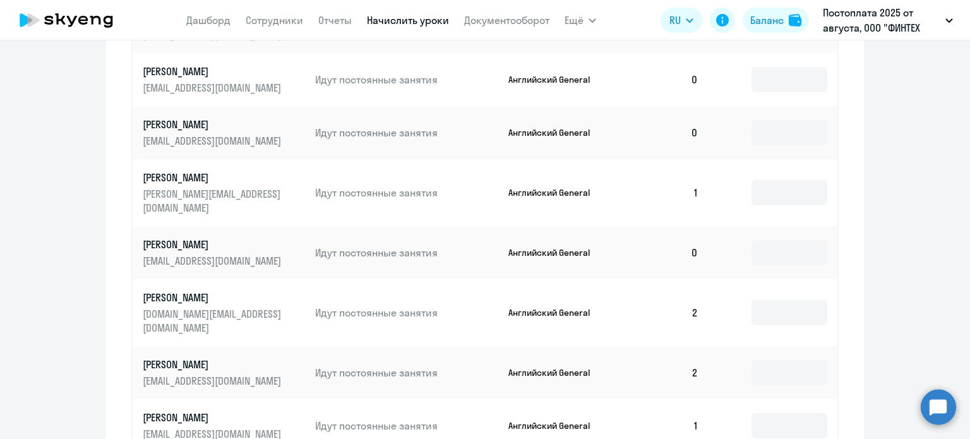
scroll to position [864, 0]
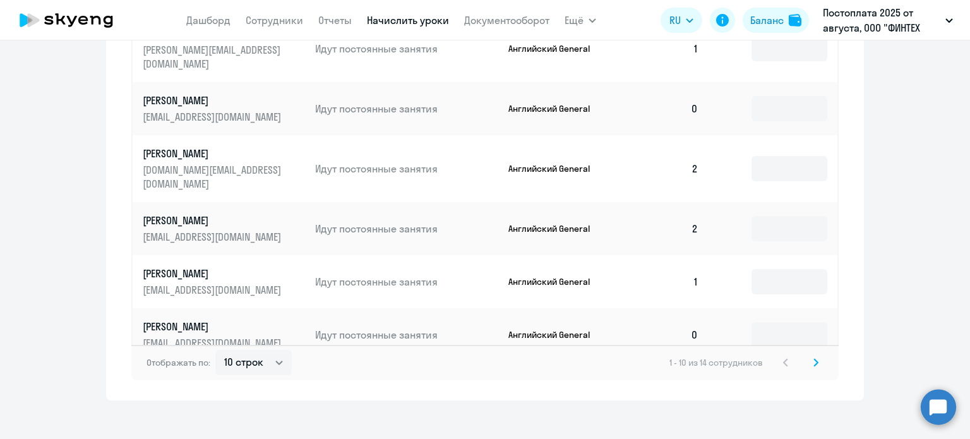
click at [813, 358] on icon at bounding box center [815, 362] width 5 height 9
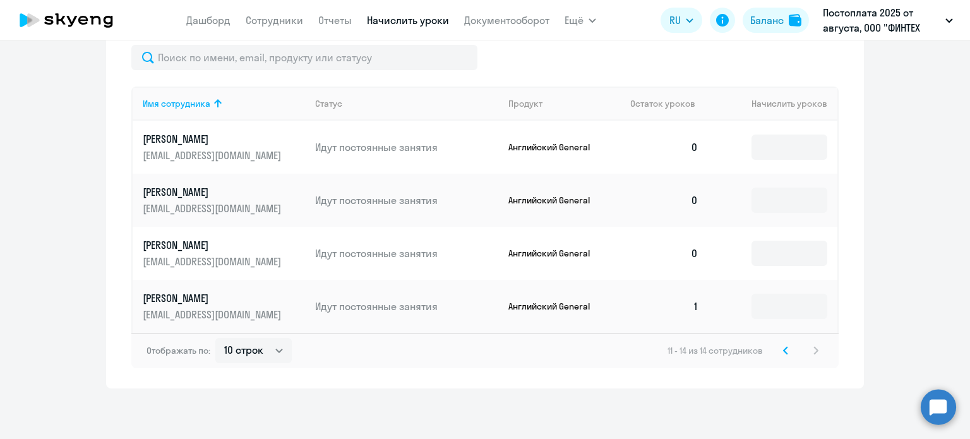
scroll to position [546, 0]
click at [783, 353] on icon at bounding box center [785, 351] width 5 height 9
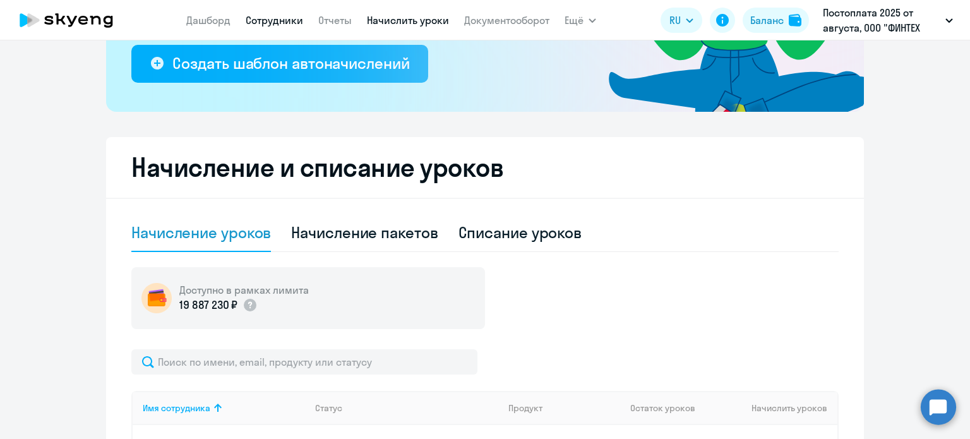
scroll to position [232, 0]
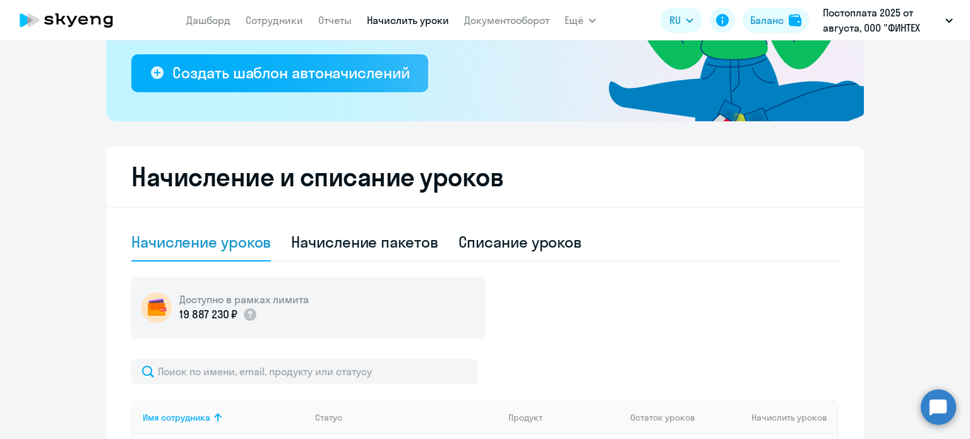
click at [93, 21] on icon at bounding box center [66, 20] width 111 height 32
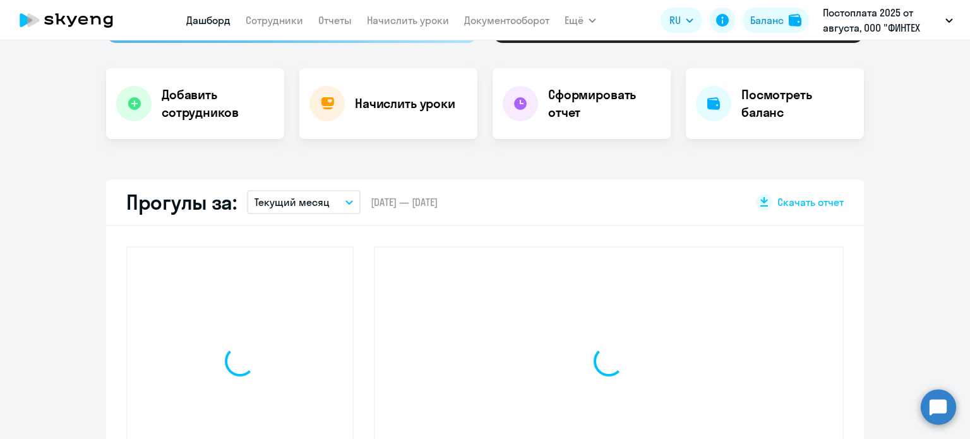
scroll to position [321, 0]
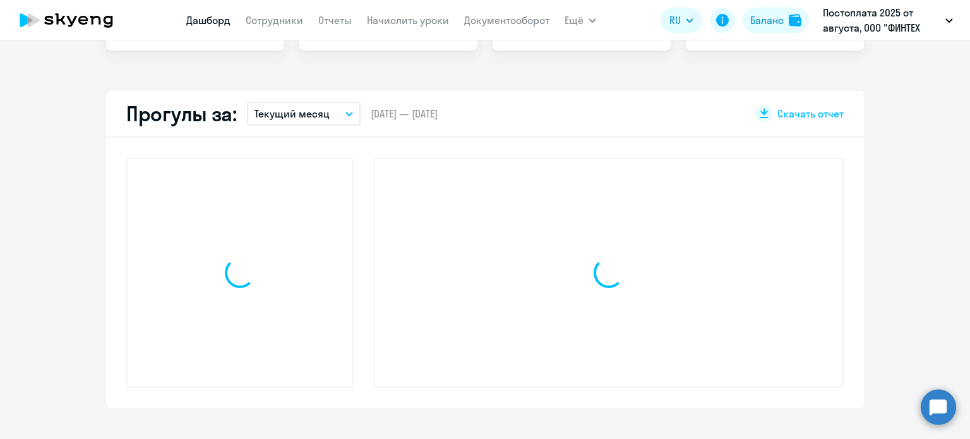
select select "30"
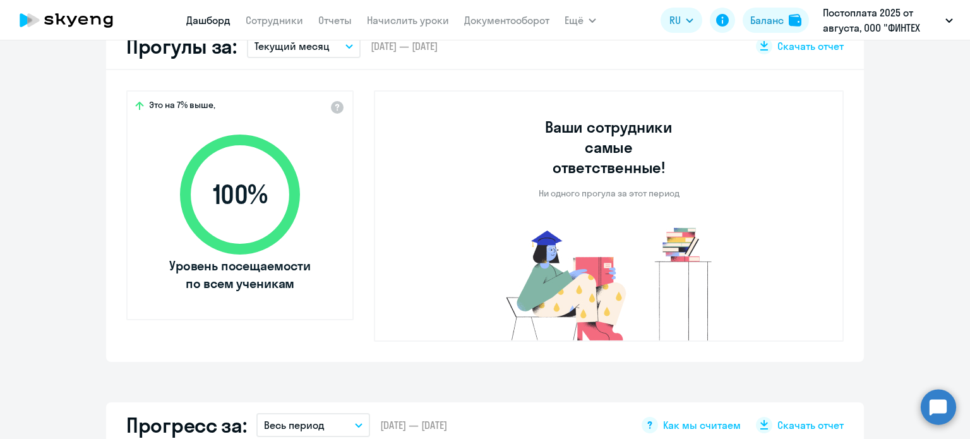
scroll to position [384, 0]
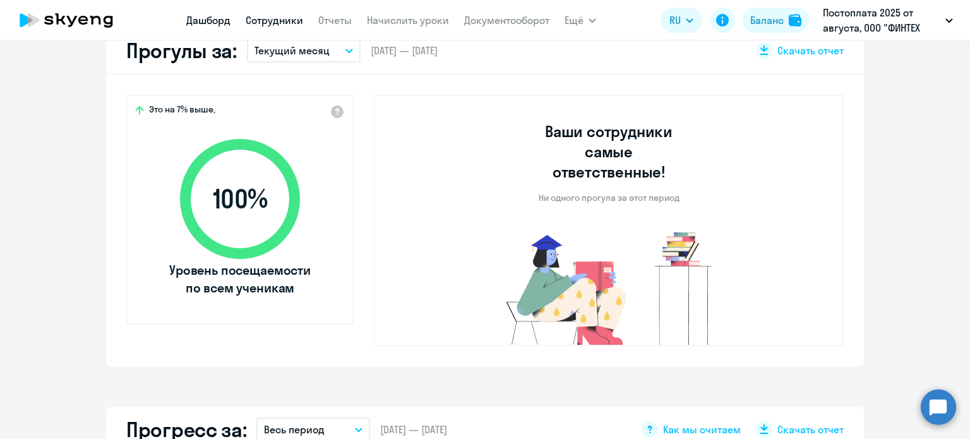
click at [273, 22] on link "Сотрудники" at bounding box center [274, 20] width 57 height 13
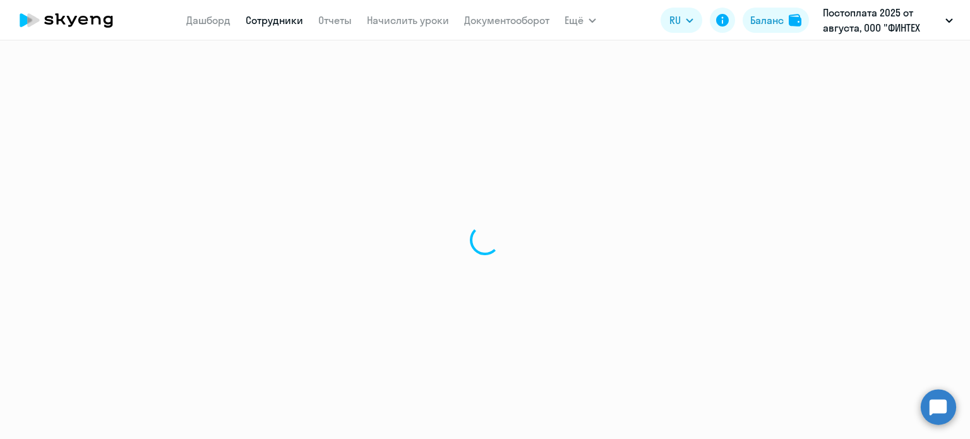
select select "30"
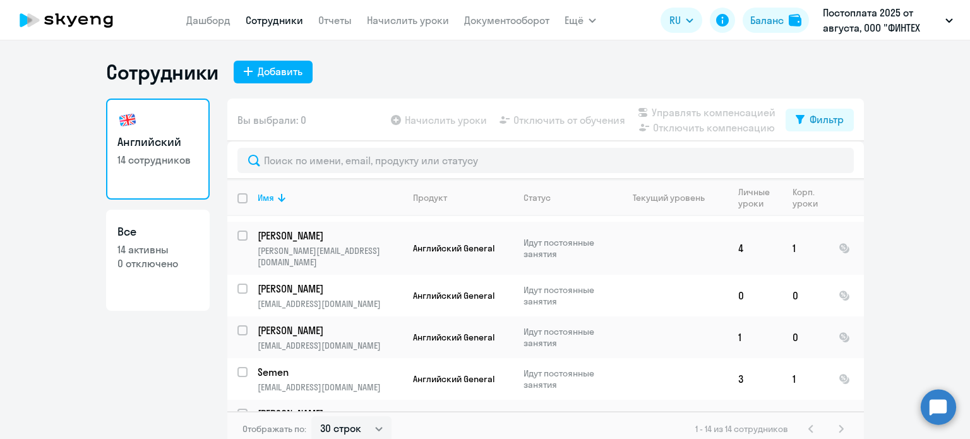
scroll to position [391, 0]
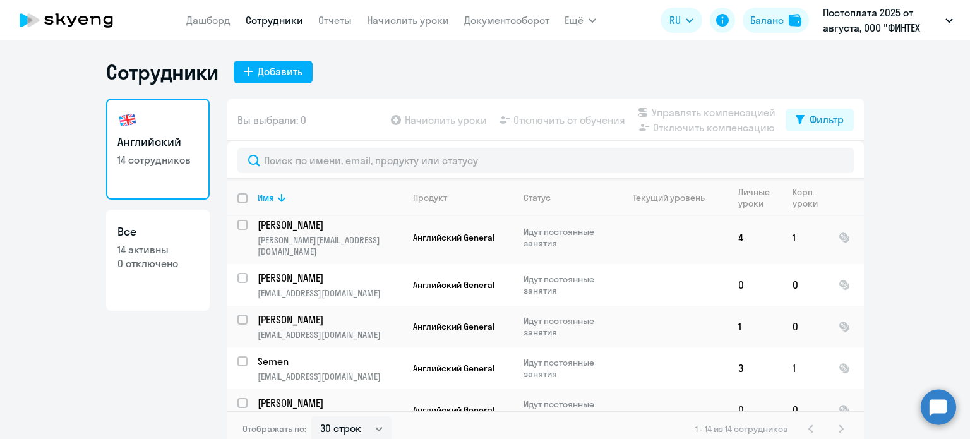
click at [195, 71] on h1 "Сотрудники" at bounding box center [162, 71] width 112 height 25
click at [93, 33] on icon at bounding box center [66, 20] width 111 height 32
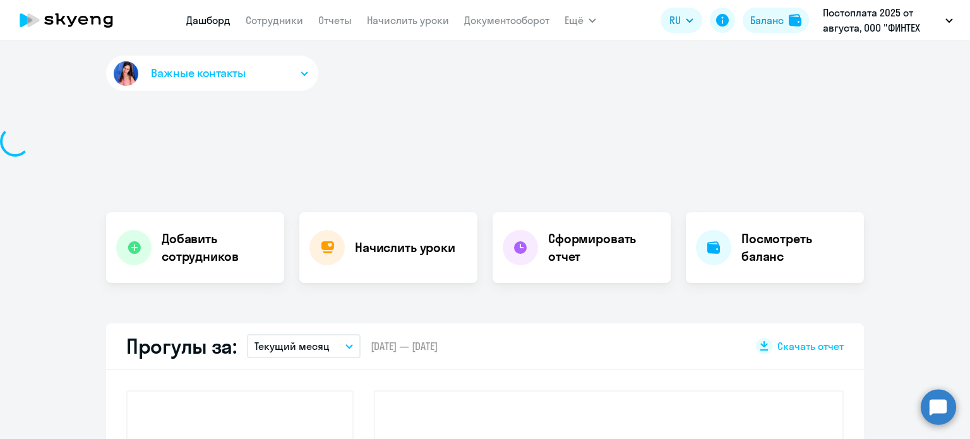
select select "30"
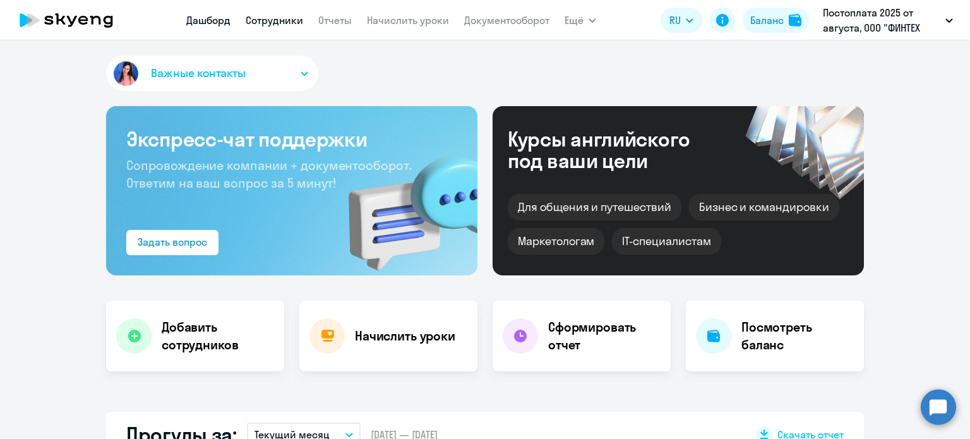
click at [282, 23] on link "Сотрудники" at bounding box center [274, 20] width 57 height 13
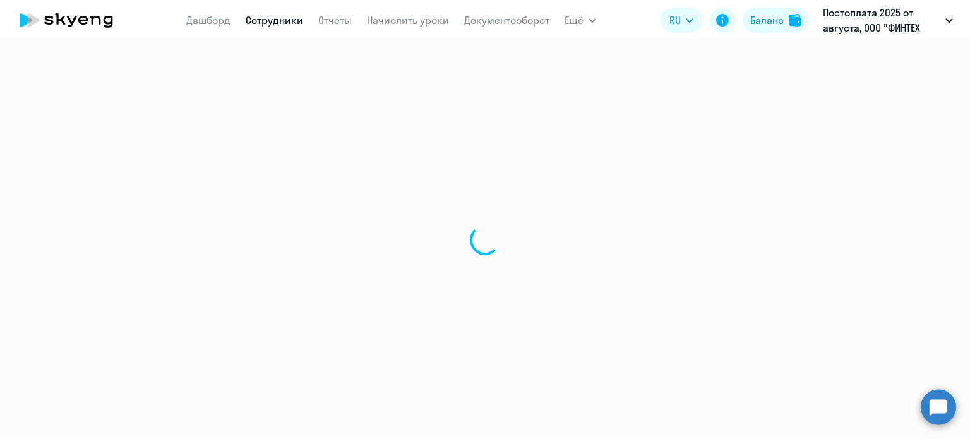
select select "30"
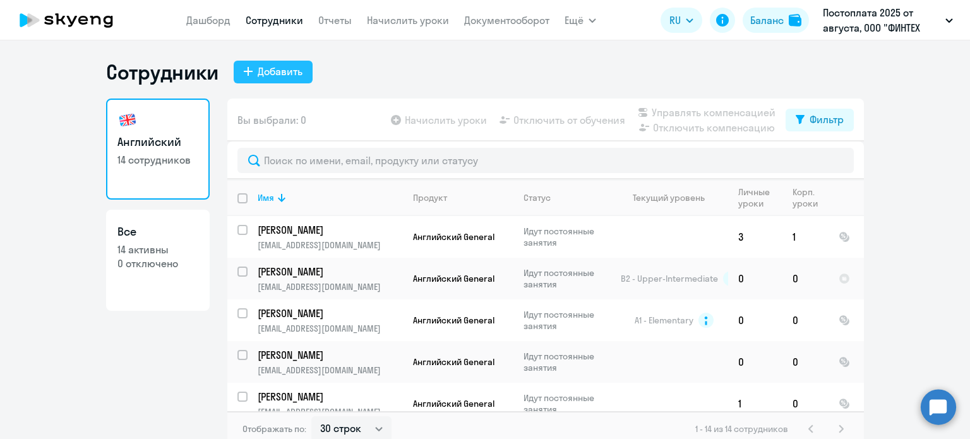
click at [277, 72] on div "Добавить" at bounding box center [280, 71] width 45 height 15
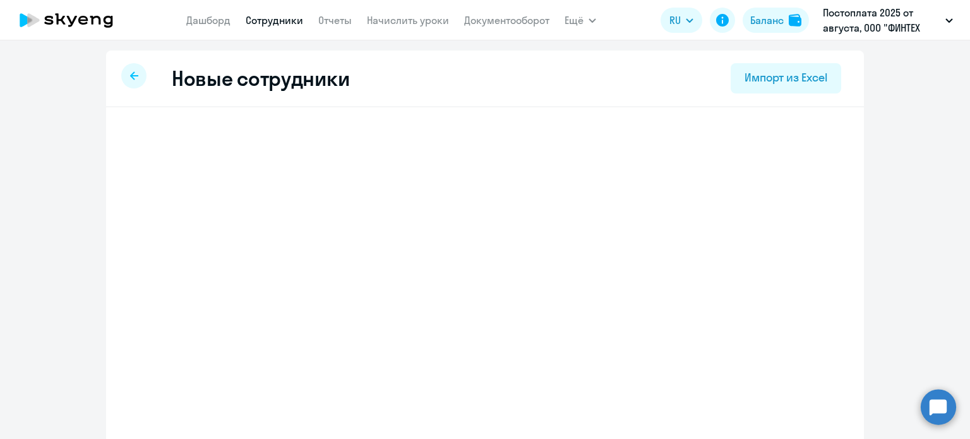
select select "english_adult_not_native_speaker"
select select "3"
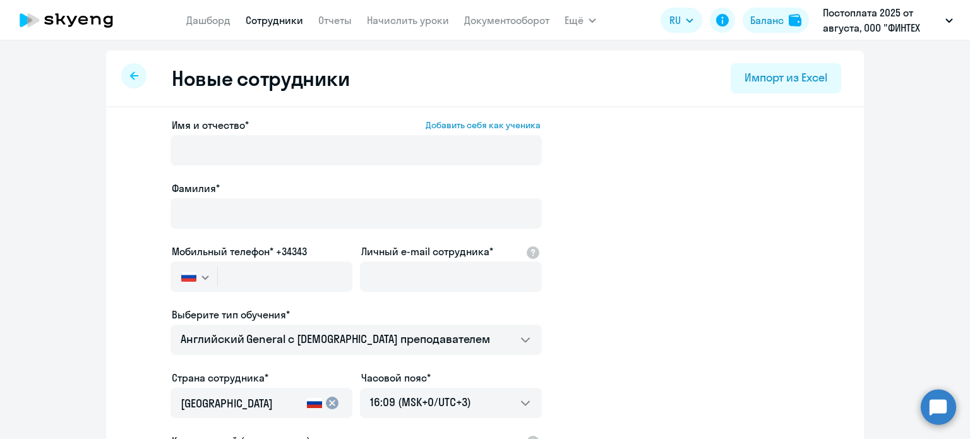
click at [130, 81] on div at bounding box center [133, 75] width 25 height 25
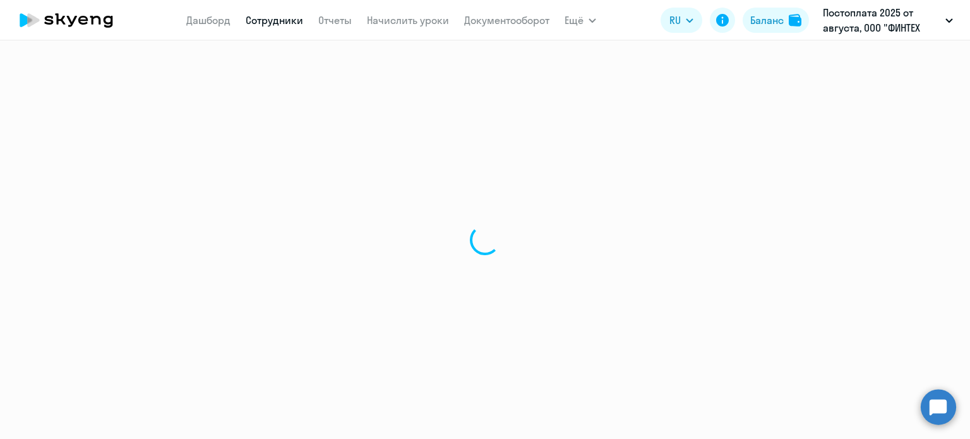
select select "30"
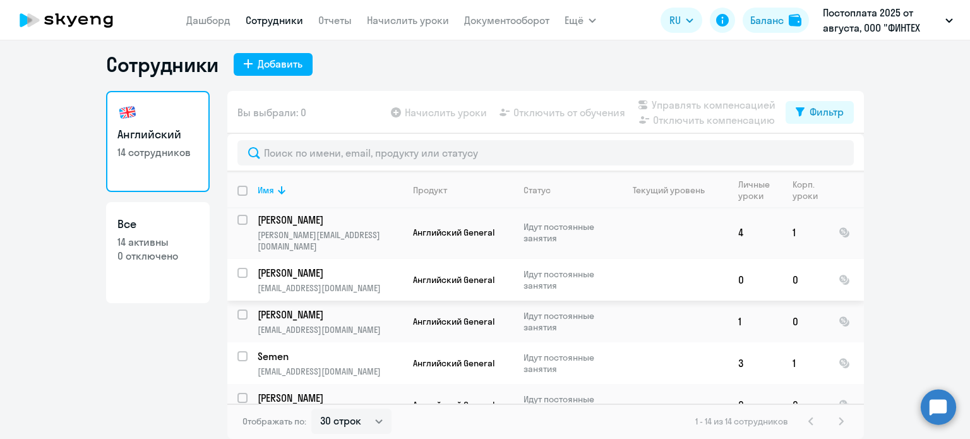
scroll to position [391, 0]
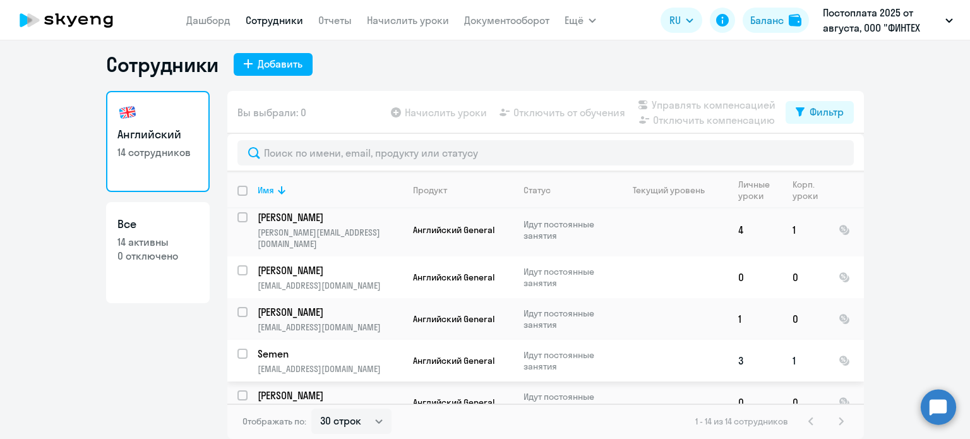
click at [237, 349] on input "select row 4164183" at bounding box center [249, 361] width 25 height 25
checkbox input "true"
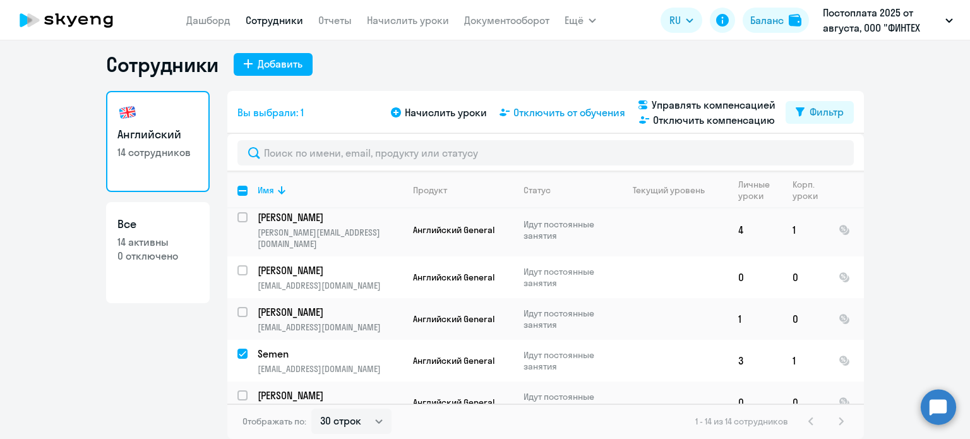
click at [578, 115] on span "Отключить от обучения" at bounding box center [569, 112] width 112 height 15
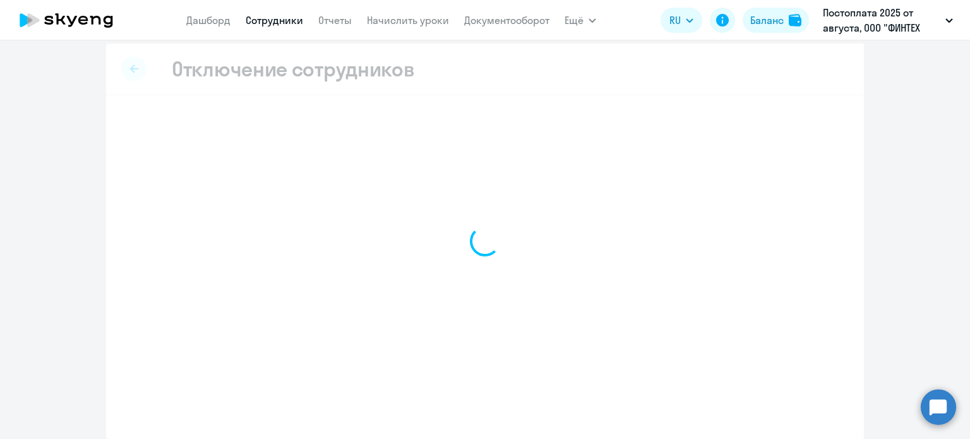
scroll to position [6, 0]
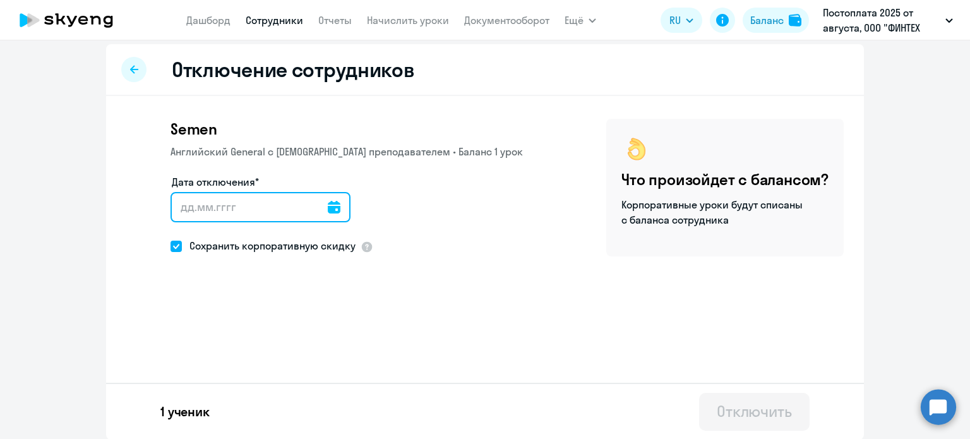
click at [287, 203] on input "Дата отключения*" at bounding box center [260, 207] width 180 height 30
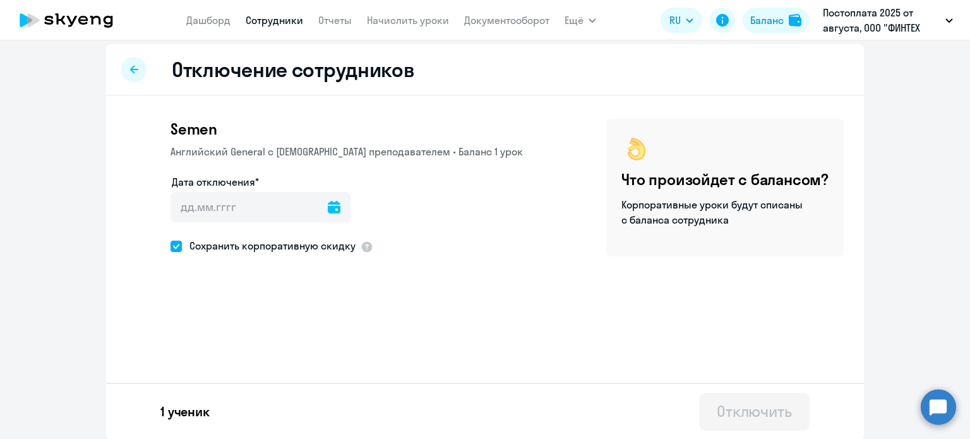
click at [329, 213] on div at bounding box center [334, 207] width 13 height 30
click at [328, 204] on icon at bounding box center [334, 207] width 13 height 13
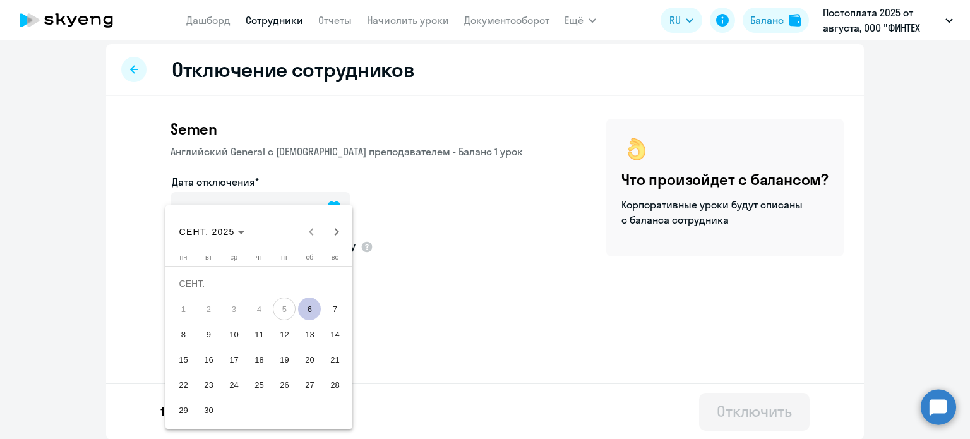
click at [305, 338] on span "13" at bounding box center [309, 334] width 23 height 23
type input "[DATE]"
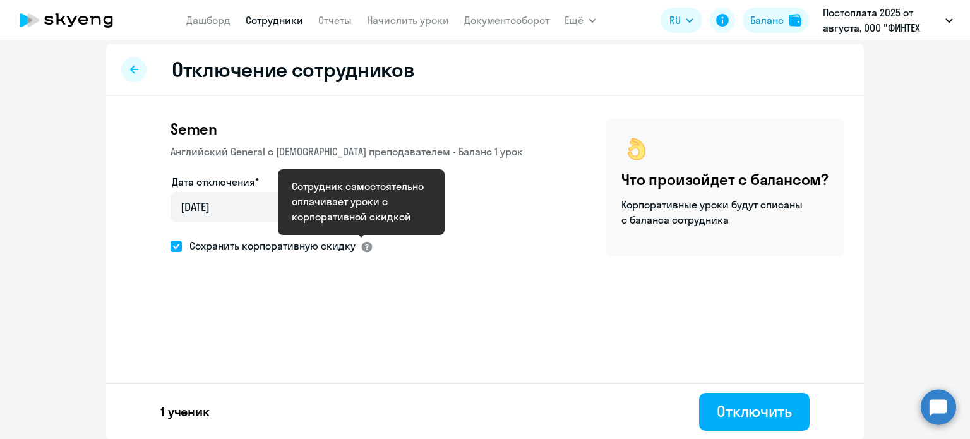
click at [361, 244] on div at bounding box center [367, 247] width 13 height 13
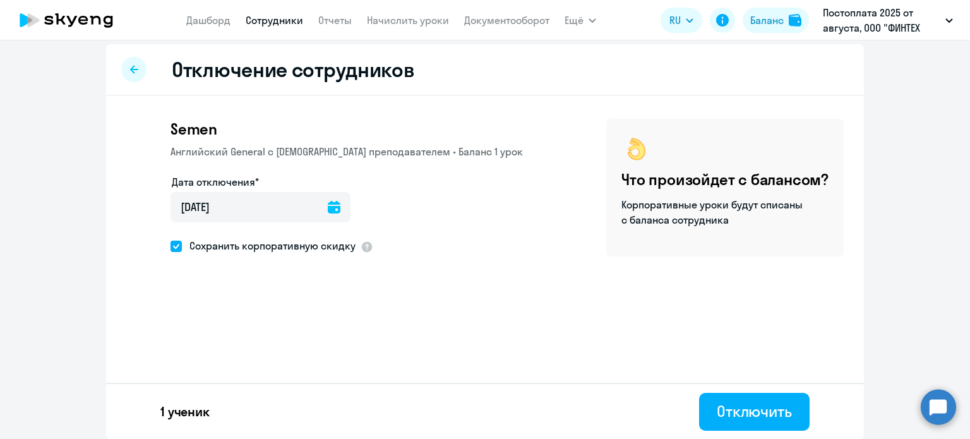
click at [172, 247] on span at bounding box center [175, 246] width 11 height 11
click at [170, 246] on input "Сохранить корпоративную скидку" at bounding box center [170, 246] width 1 height 1
checkbox input "false"
click at [736, 412] on div "Отключить" at bounding box center [754, 411] width 75 height 20
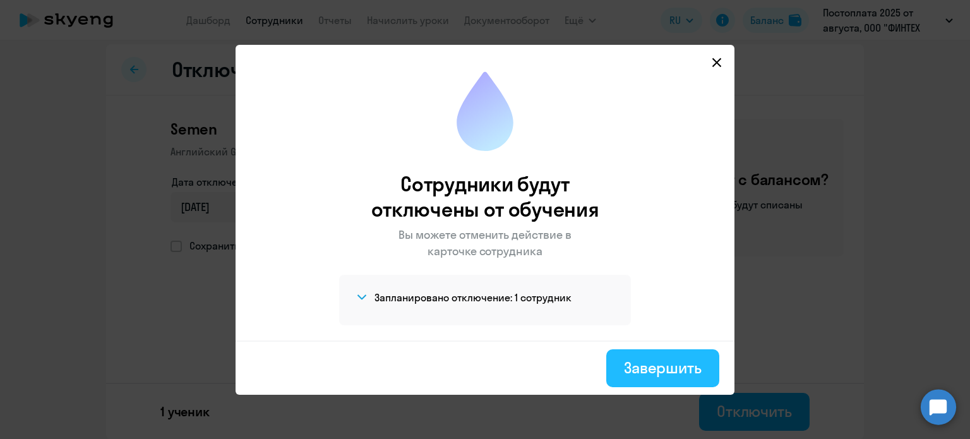
click at [694, 367] on div "Завершить" at bounding box center [663, 367] width 78 height 20
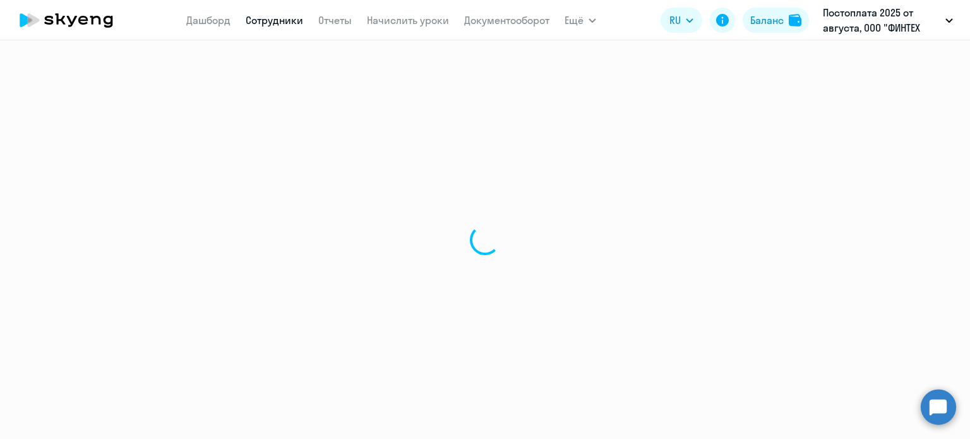
select select "30"
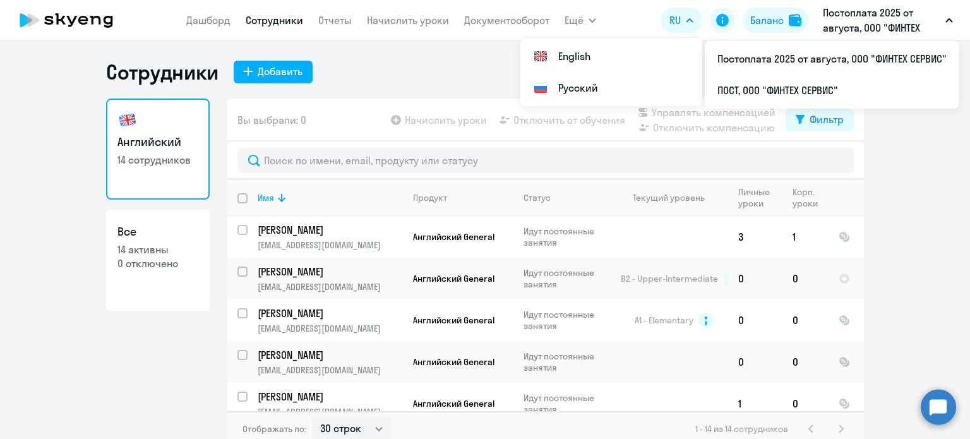
click at [868, 18] on p "Постоплата 2025 от августа, ООО "ФИНТЕХ СЕРВИС"" at bounding box center [881, 20] width 117 height 30
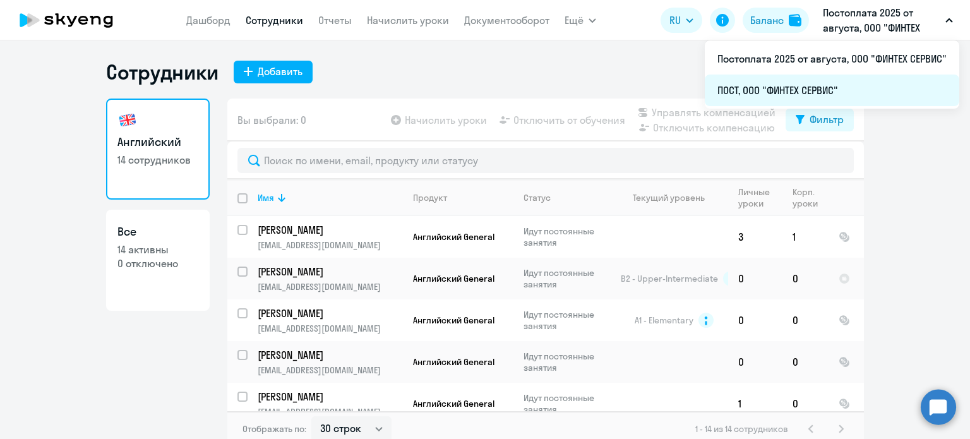
click at [803, 96] on li "ПОСТ, ООО "ФИНТЕХ СЕРВИС"" at bounding box center [832, 91] width 254 height 32
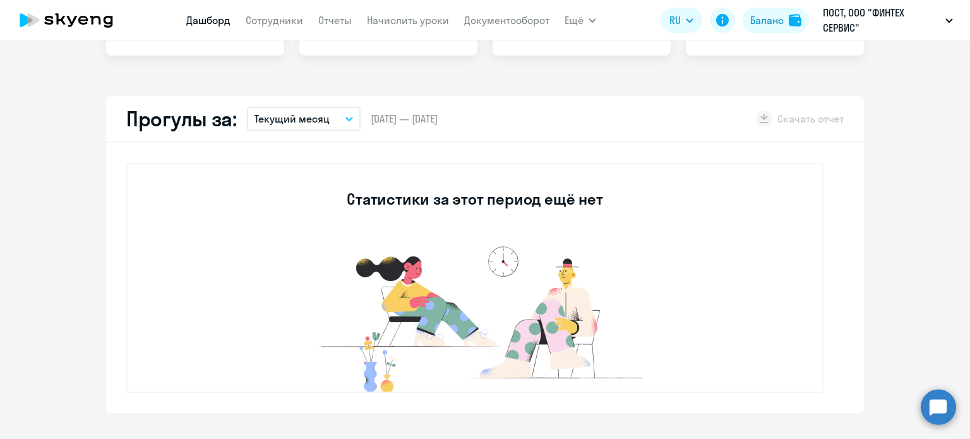
select select "30"
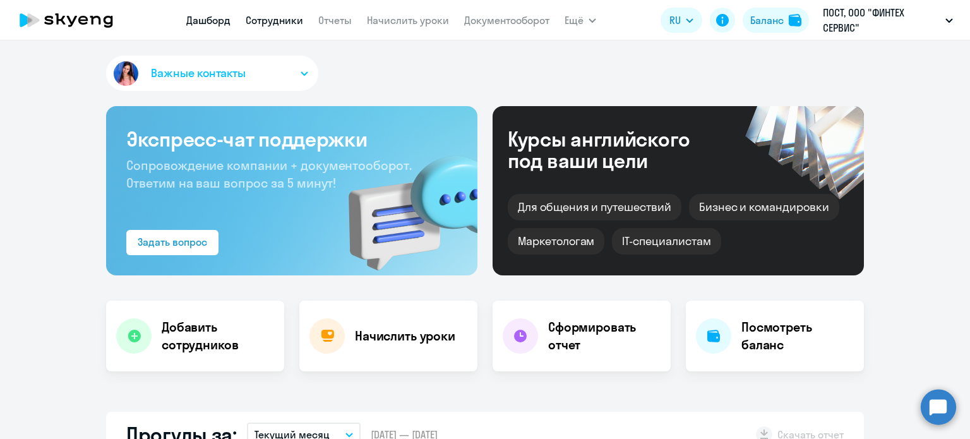
click at [264, 23] on link "Сотрудники" at bounding box center [274, 20] width 57 height 13
select select "30"
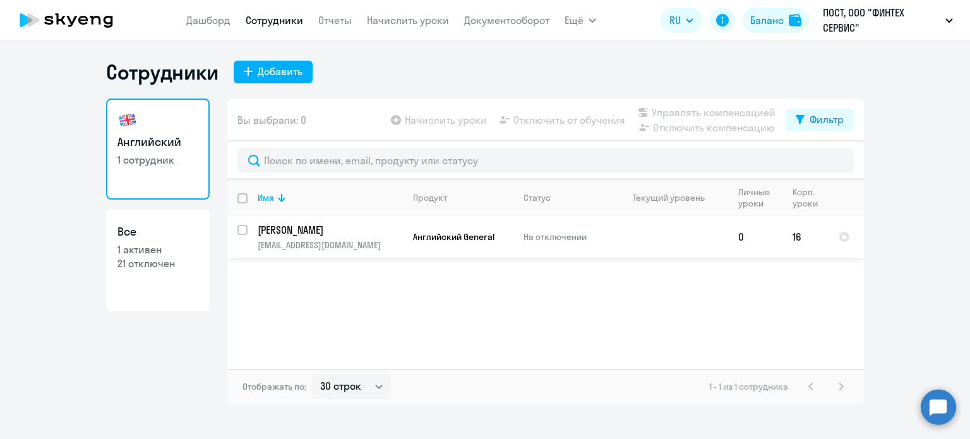
click at [233, 230] on div at bounding box center [243, 230] width 30 height 30
checkbox input "true"
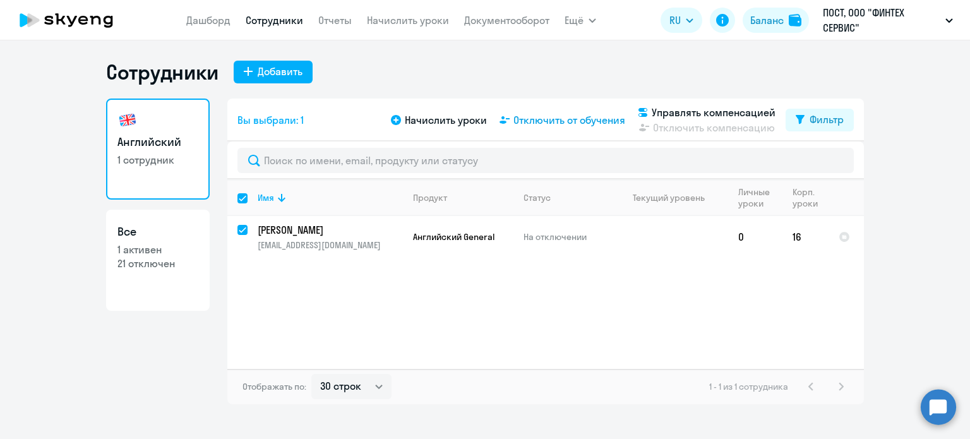
click at [563, 119] on span "Отключить от обучения" at bounding box center [569, 119] width 112 height 15
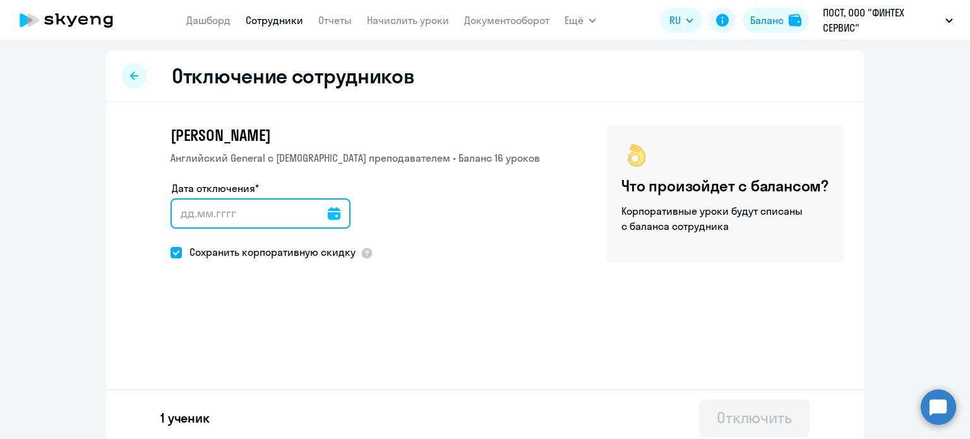
click at [258, 215] on input "Дата отключения*" at bounding box center [260, 213] width 180 height 30
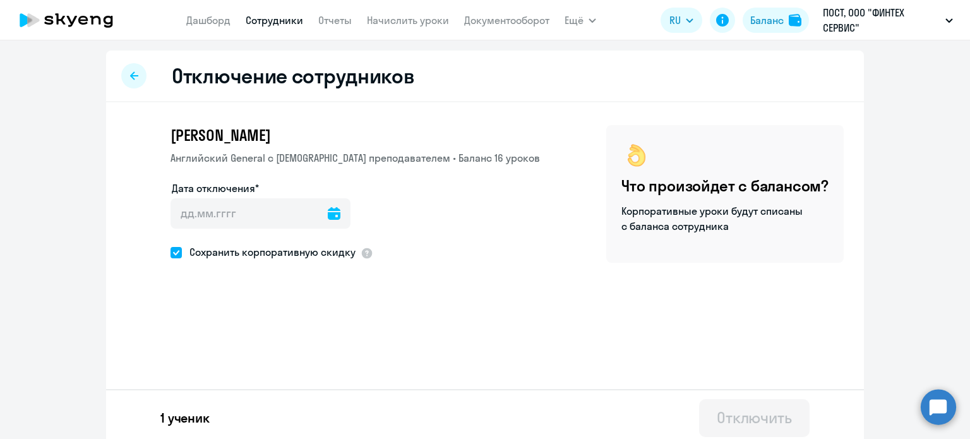
click at [328, 210] on icon at bounding box center [334, 213] width 13 height 13
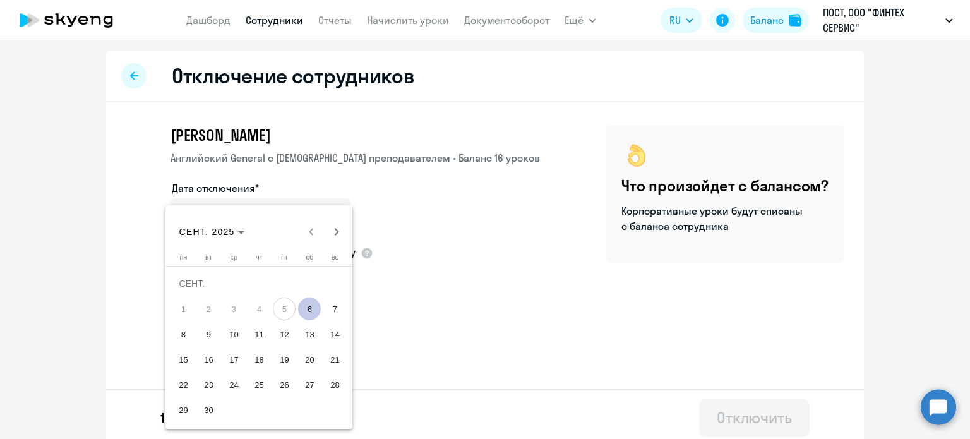
click at [300, 308] on span "6" at bounding box center [309, 308] width 23 height 23
type input "[DATE]"
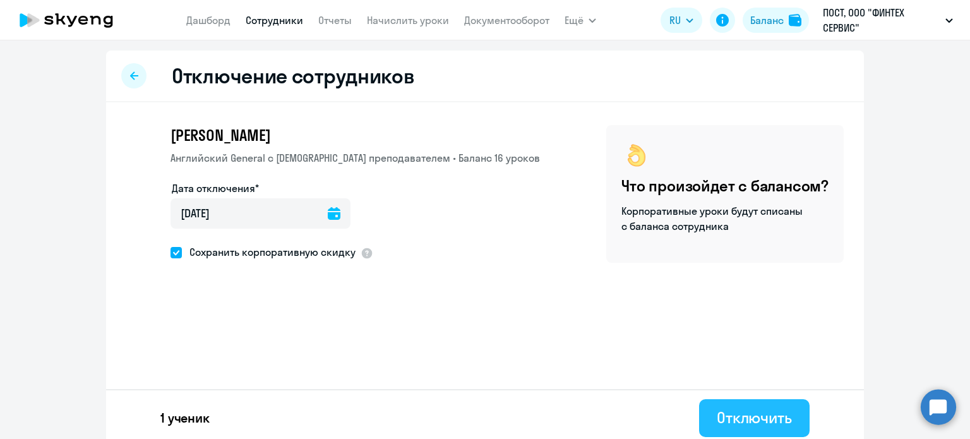
click at [782, 415] on div "Отключить" at bounding box center [754, 417] width 75 height 20
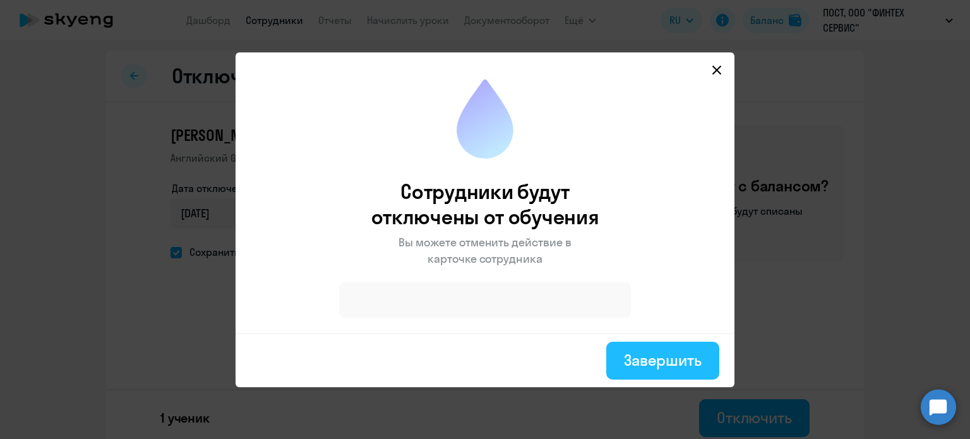
click at [662, 355] on div "Завершить" at bounding box center [663, 360] width 78 height 20
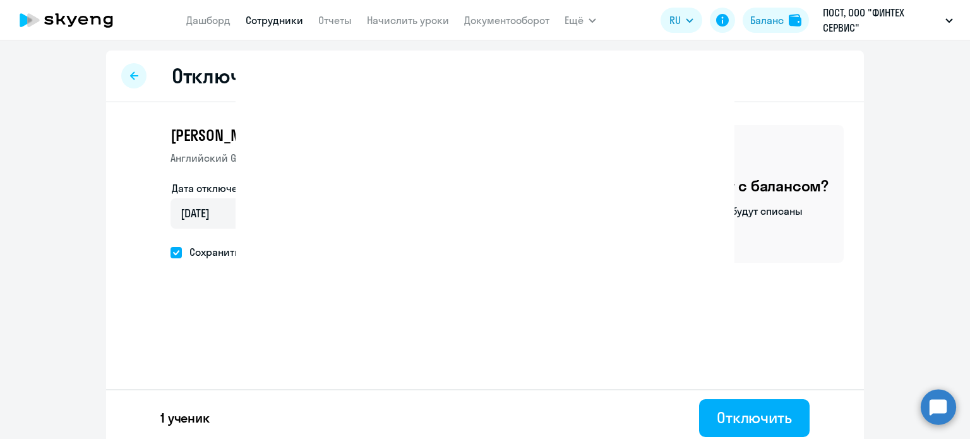
select select "30"
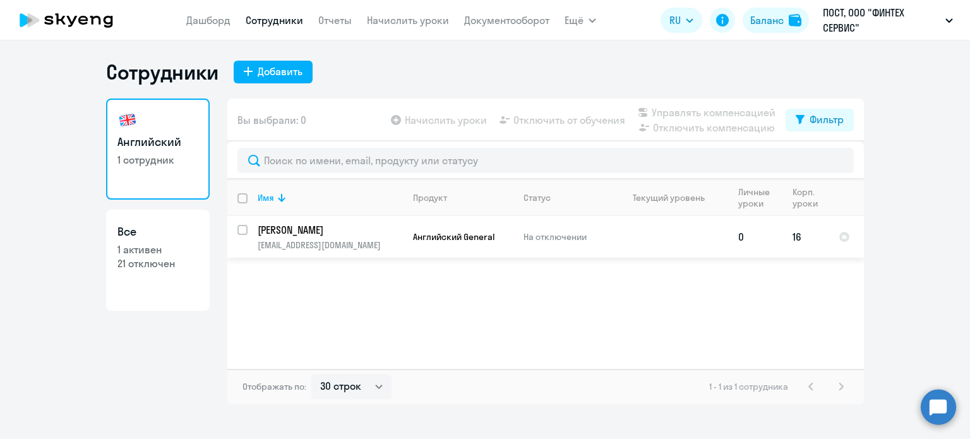
click at [803, 229] on td "16" at bounding box center [805, 237] width 46 height 42
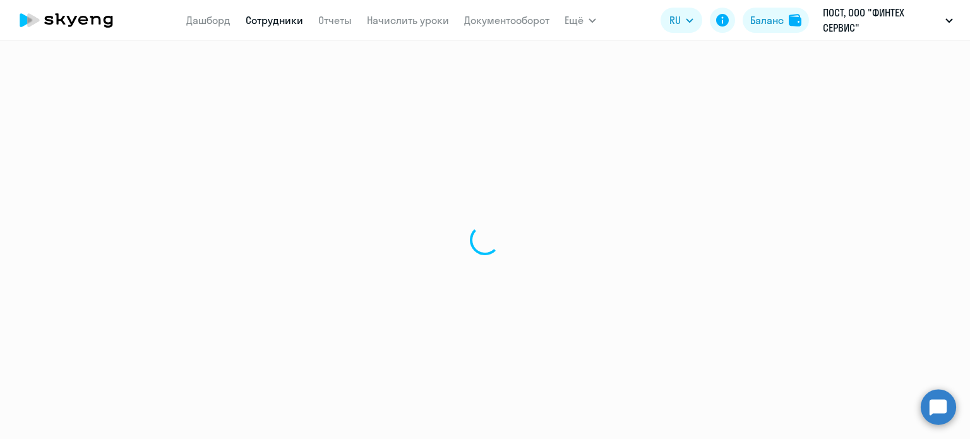
select select "english"
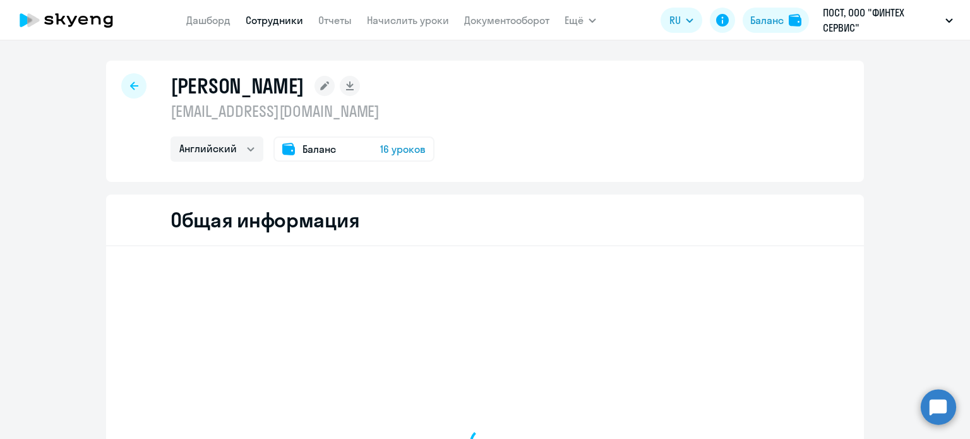
click at [365, 141] on div "Баланс 16 уроков" at bounding box center [353, 148] width 161 height 25
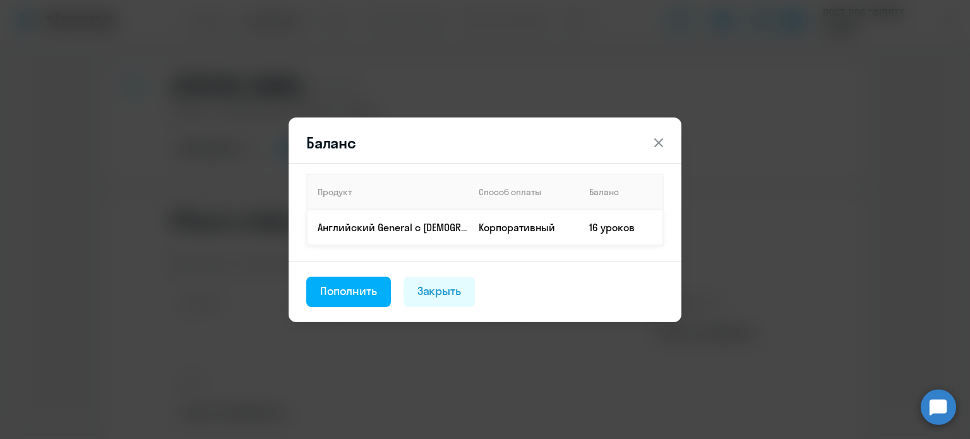
click at [609, 222] on td "16 уроков" at bounding box center [621, 227] width 84 height 35
click at [664, 143] on icon at bounding box center [658, 142] width 15 height 15
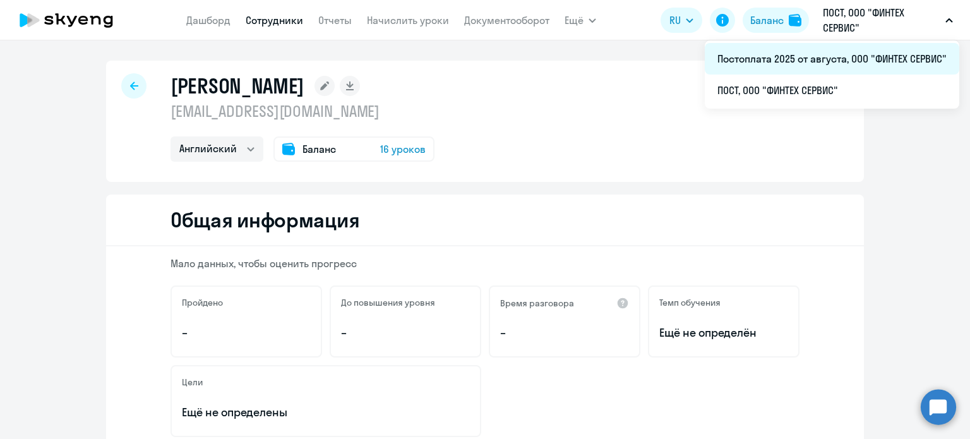
click at [792, 51] on li "Постоплата 2025 от августа, ООО "ФИНТЕХ СЕРВИС"" at bounding box center [832, 59] width 254 height 32
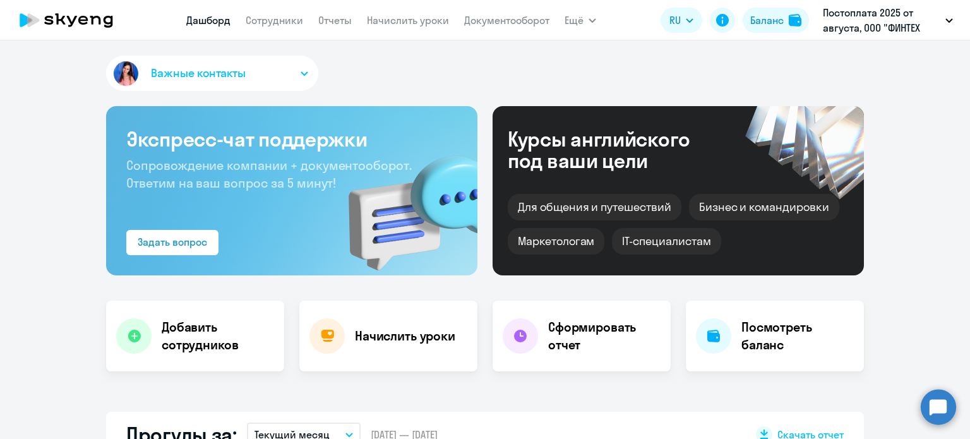
select select "30"
click at [261, 78] on button "Важные контакты" at bounding box center [212, 73] width 212 height 35
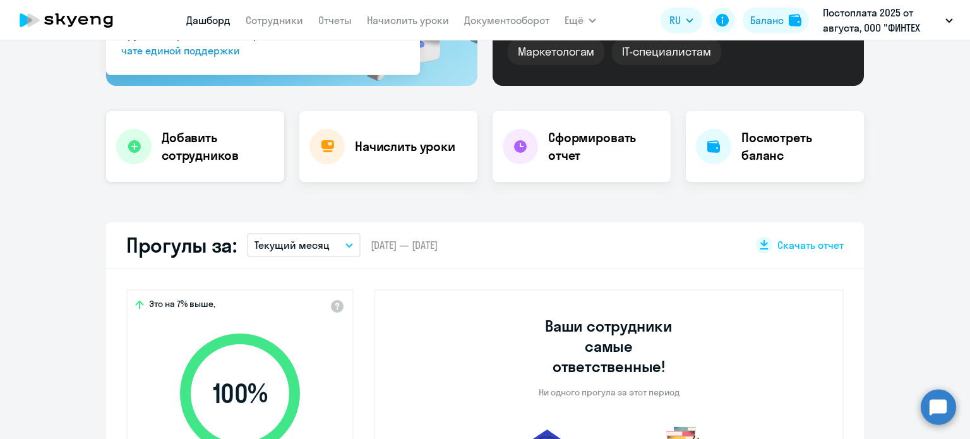
click at [192, 143] on h4 "Добавить сотрудников" at bounding box center [218, 146] width 112 height 35
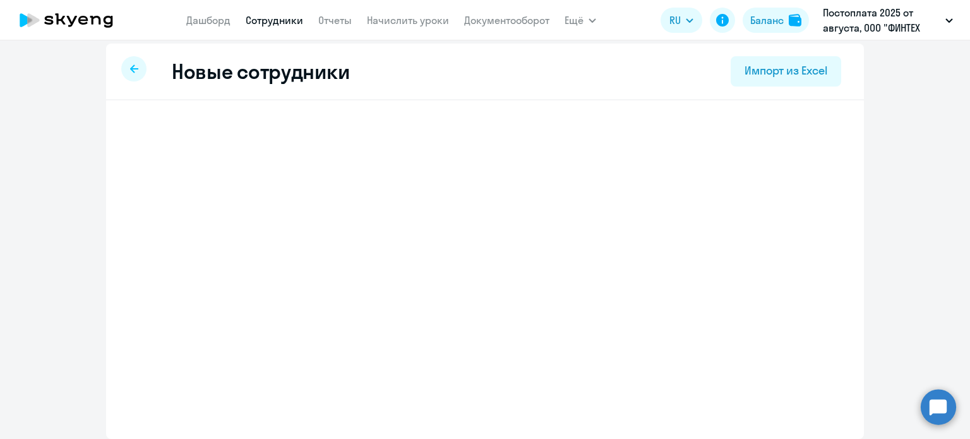
scroll to position [6, 0]
select select "english_adult_not_native_speaker"
select select "3"
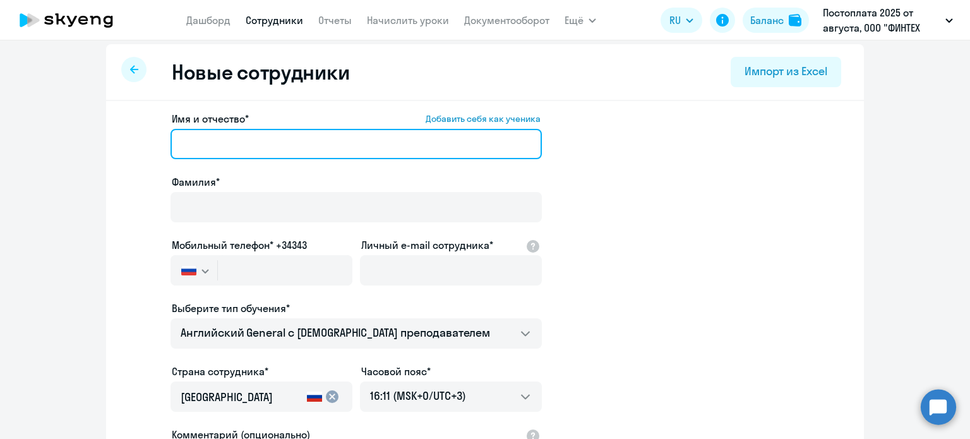
click at [255, 148] on input "Имя и отчество* Добавить себя как ученика" at bounding box center [355, 144] width 371 height 30
type input "[PERSON_NAME]"
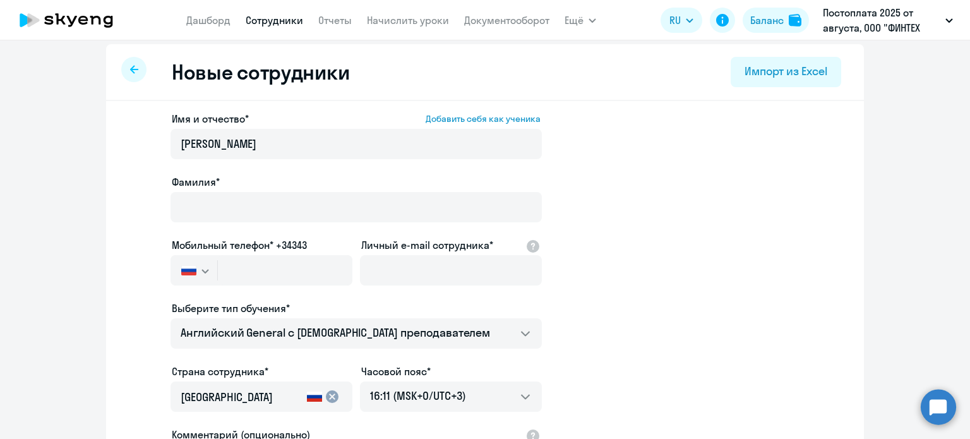
click at [223, 180] on div "Фамилия*" at bounding box center [355, 181] width 371 height 15
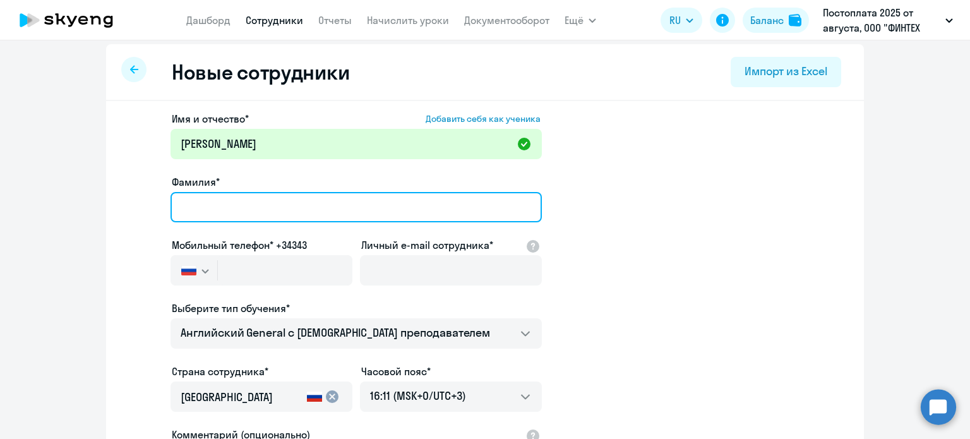
click at [225, 200] on input "Фамилия*" at bounding box center [355, 207] width 371 height 30
type input "[PERSON_NAME]"
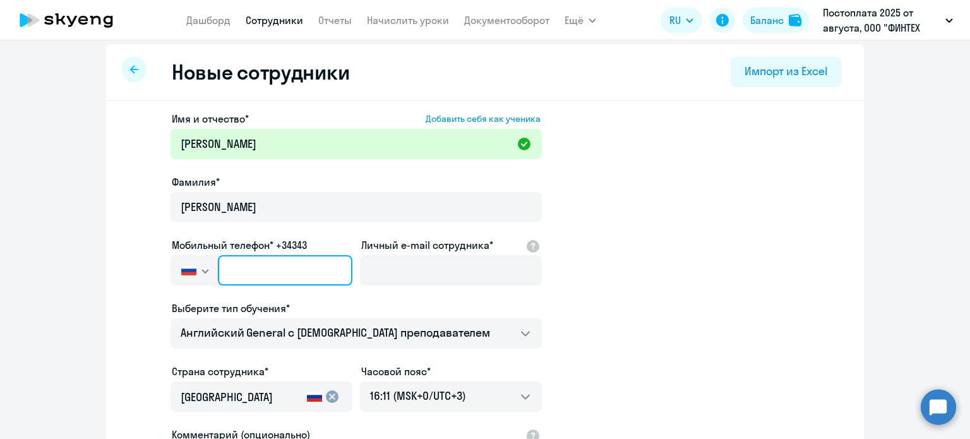
click at [289, 271] on input "text" at bounding box center [285, 270] width 134 height 30
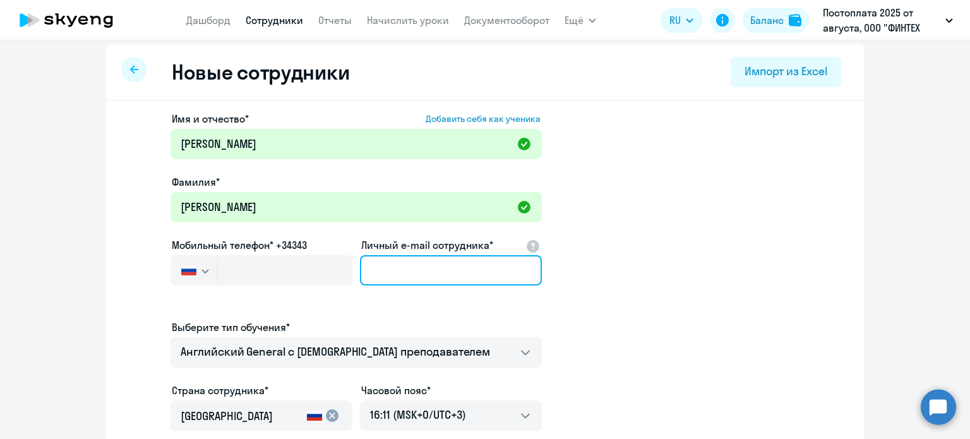
click at [412, 278] on input "Личный e-mail сотрудника*" at bounding box center [451, 270] width 182 height 30
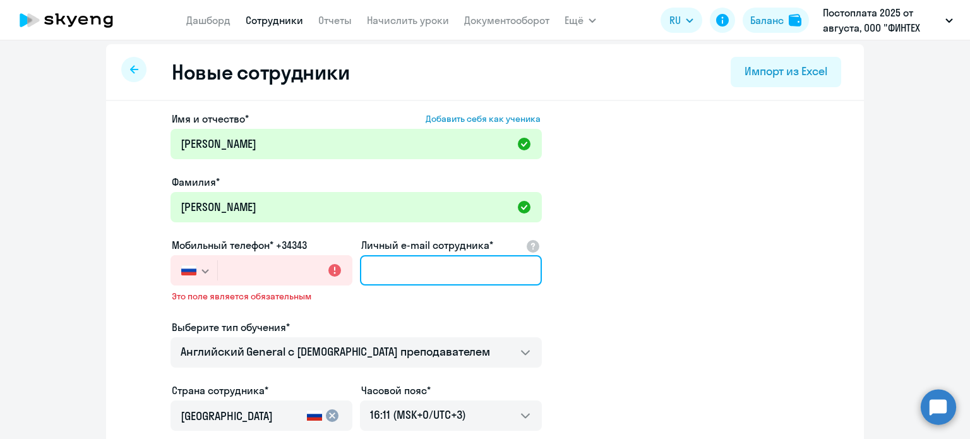
type input "[EMAIL_ADDRESS][DOMAIN_NAME]"
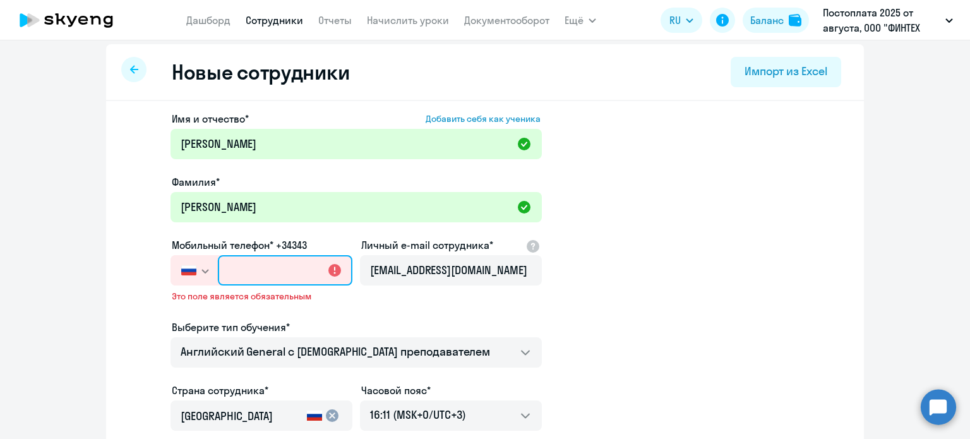
click at [243, 265] on input "text" at bounding box center [285, 270] width 134 height 30
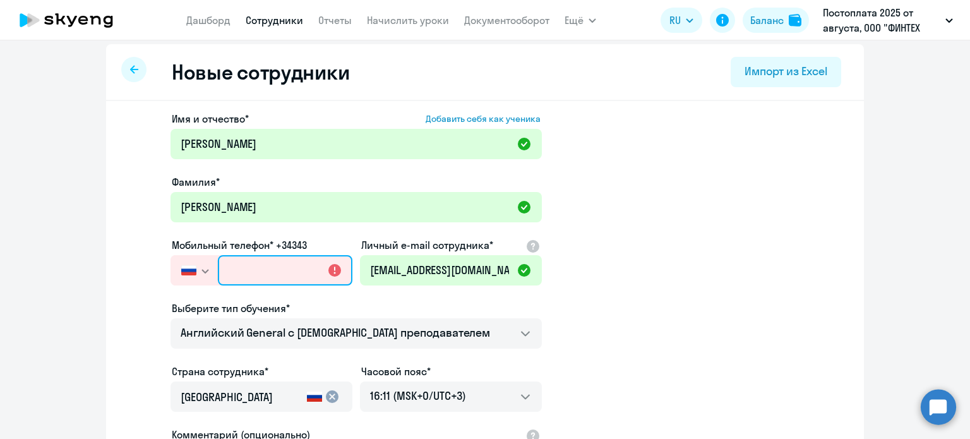
paste input "[PHONE_NUMBER]"
type input "[PHONE_NUMBER]"
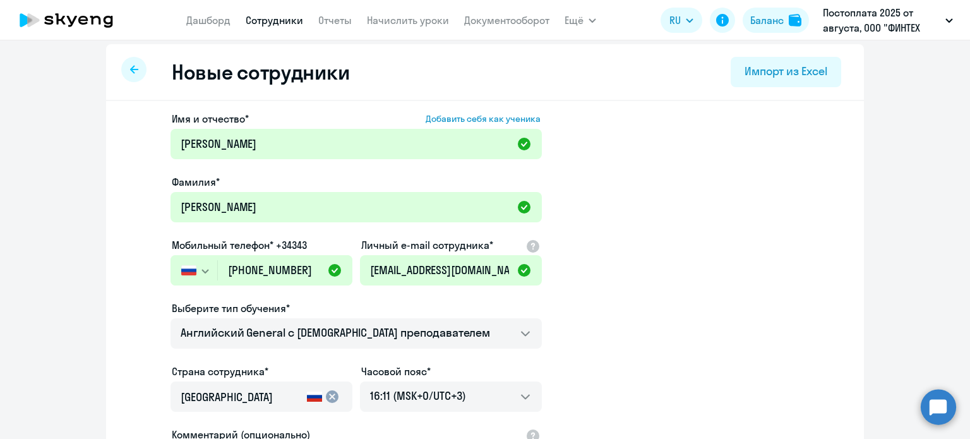
click at [359, 308] on div "Выберите тип обучения*" at bounding box center [355, 308] width 371 height 15
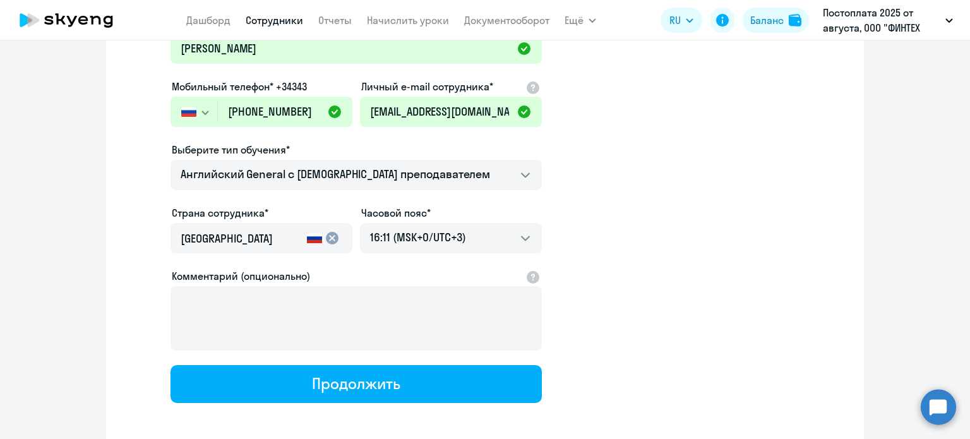
scroll to position [196, 0]
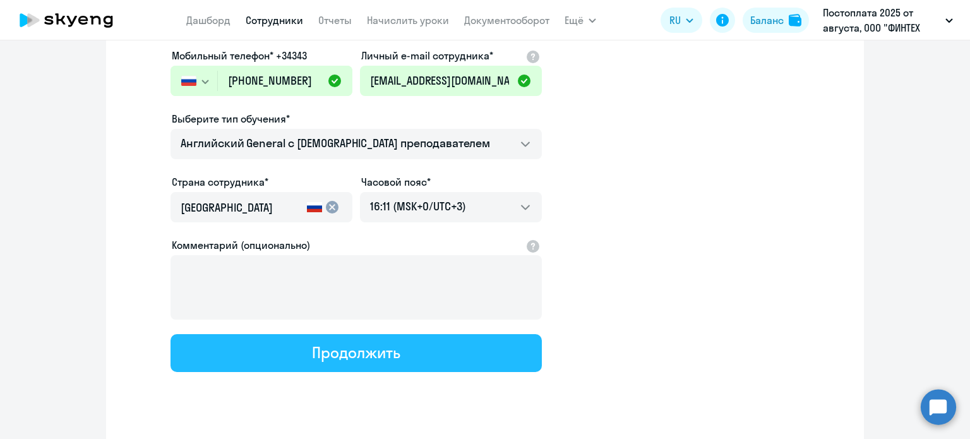
click at [378, 354] on div "Продолжить" at bounding box center [356, 352] width 88 height 20
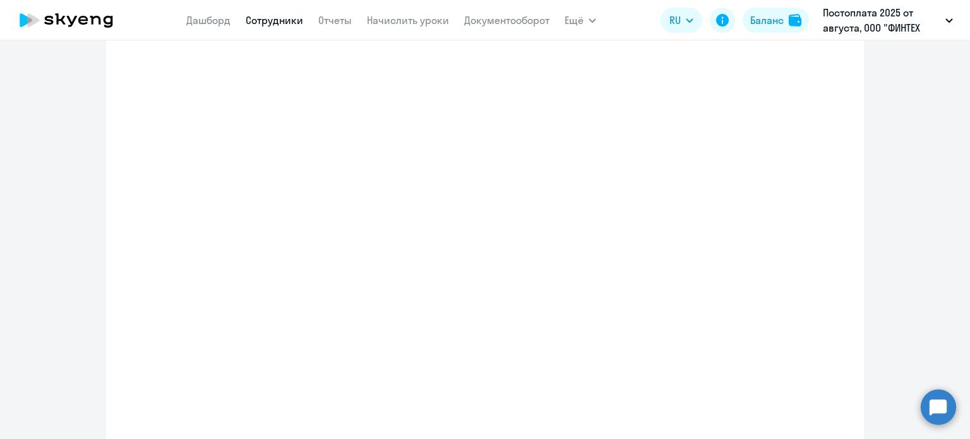
select select "english_adult_not_native_speaker"
select select "3"
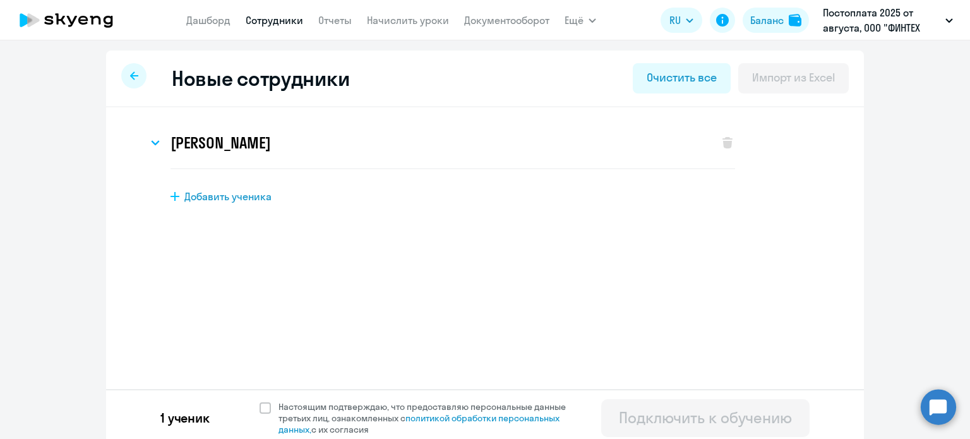
scroll to position [6, 0]
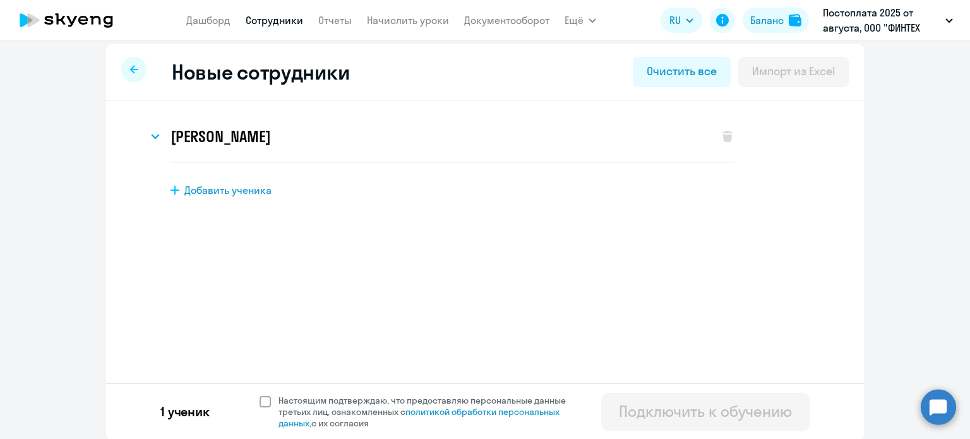
drag, startPoint x: 255, startPoint y: 396, endPoint x: 266, endPoint y: 397, distance: 11.4
click at [260, 396] on span at bounding box center [265, 401] width 11 height 11
click at [260, 395] on input "Настоящим подтверждаю, что предоставляю персональные данные третьих лиц, ознако…" at bounding box center [259, 394] width 1 height 1
checkbox input "true"
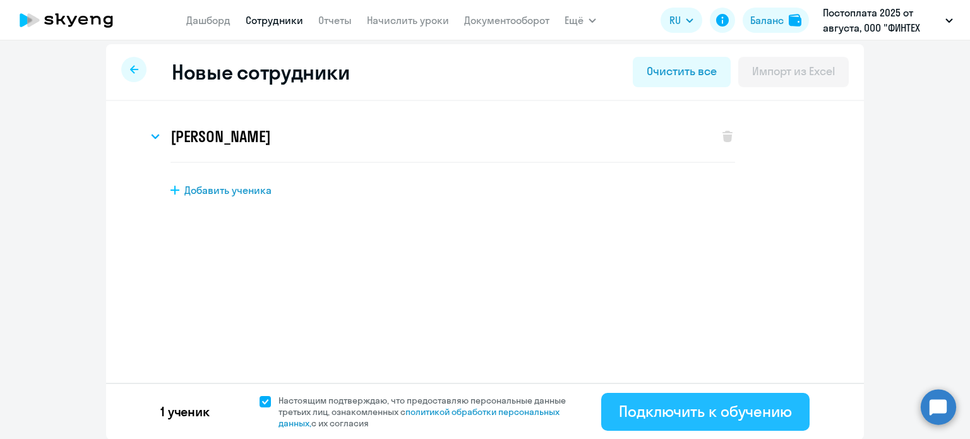
click at [649, 411] on div "Подключить к обучению" at bounding box center [705, 411] width 173 height 20
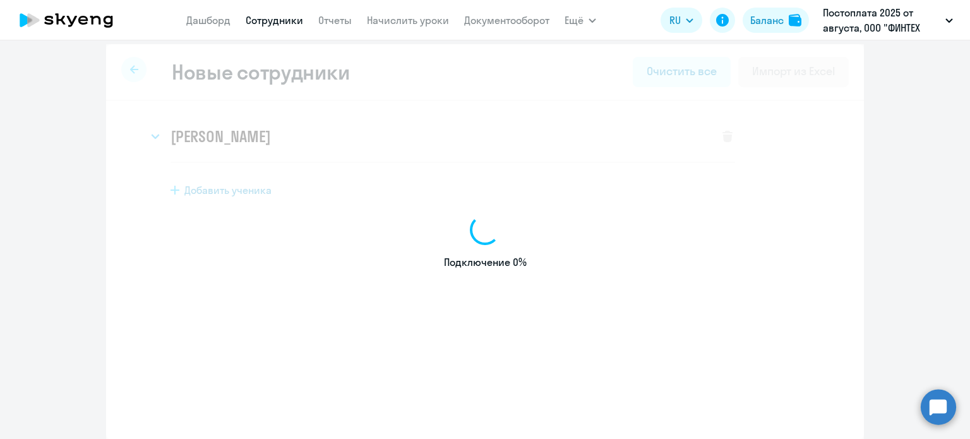
select select "english_adult_not_native_speaker"
select select "3"
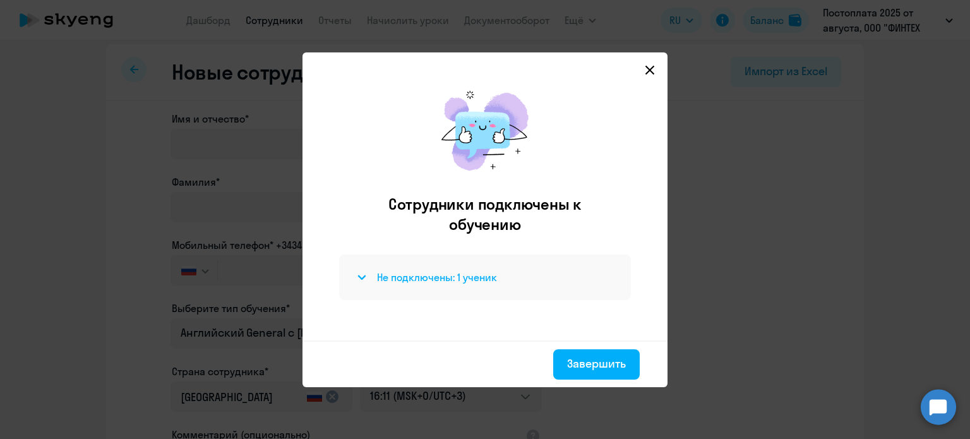
click at [445, 280] on h4 "Не подключены: 1 ученик" at bounding box center [437, 277] width 120 height 14
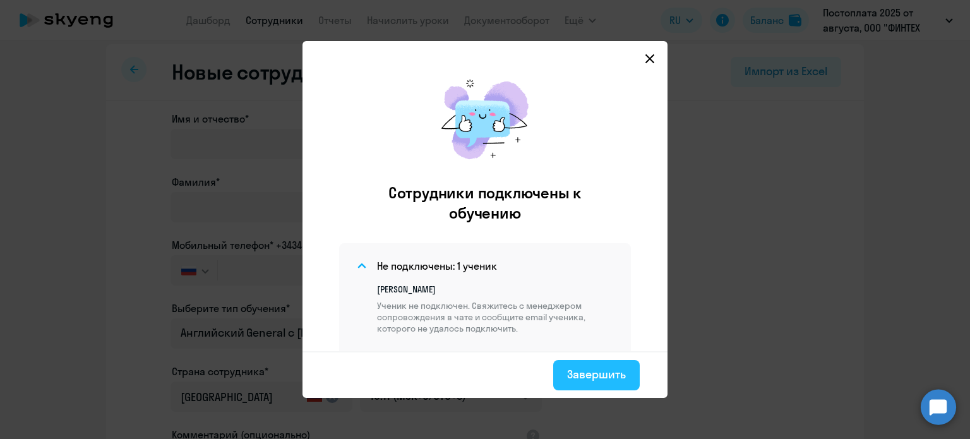
click at [600, 376] on div "Завершить" at bounding box center [596, 374] width 59 height 16
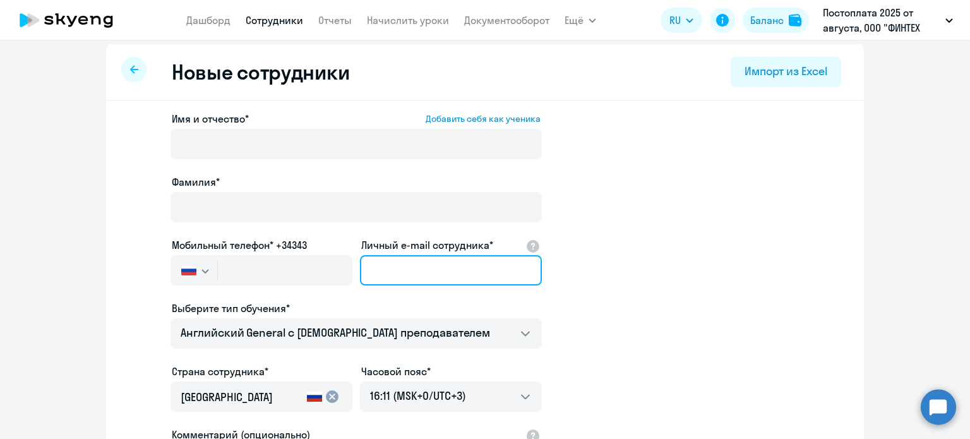
click at [416, 273] on input "Личный e-mail сотрудника*" at bounding box center [451, 270] width 182 height 30
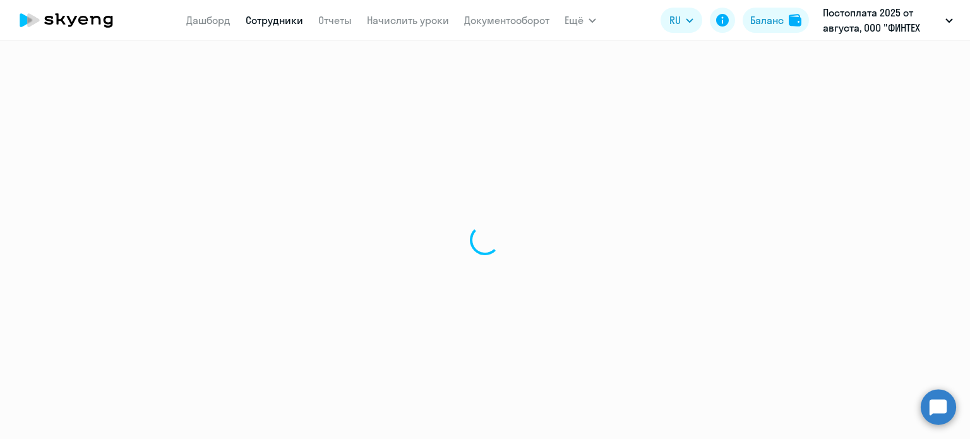
click at [957, 409] on div at bounding box center [485, 239] width 970 height 398
select select "30"
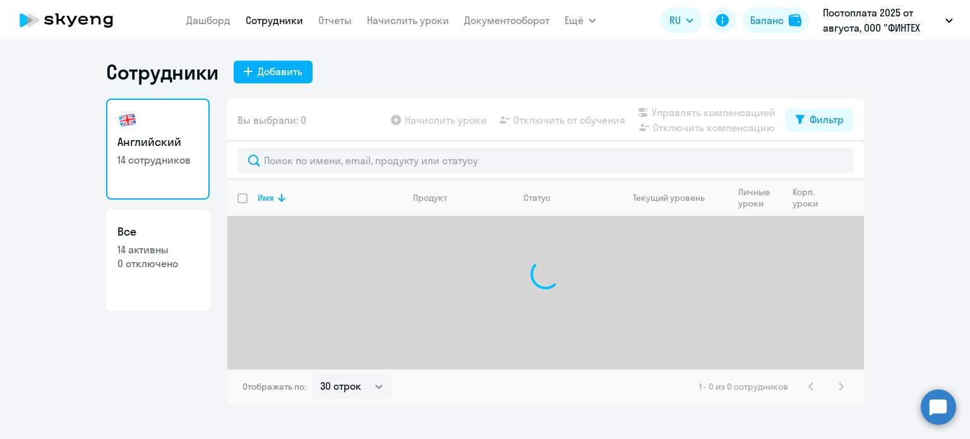
click at [941, 403] on circle at bounding box center [938, 406] width 35 height 35
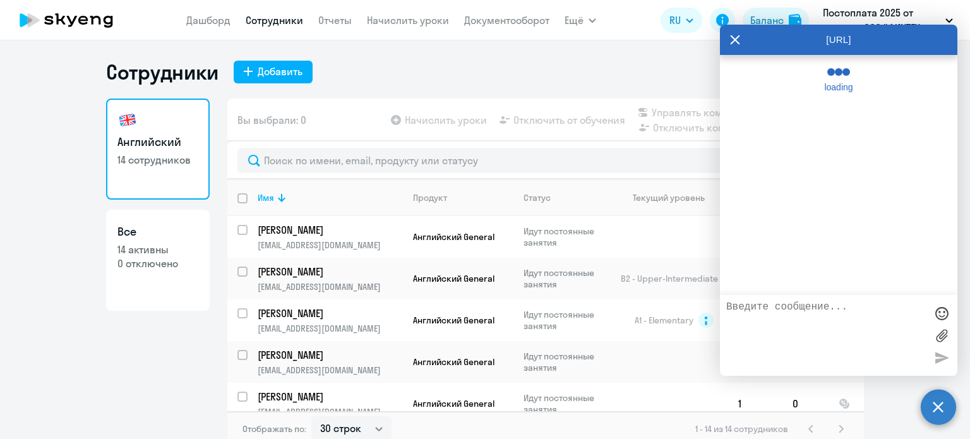
click at [819, 314] on textarea at bounding box center [826, 335] width 200 height 68
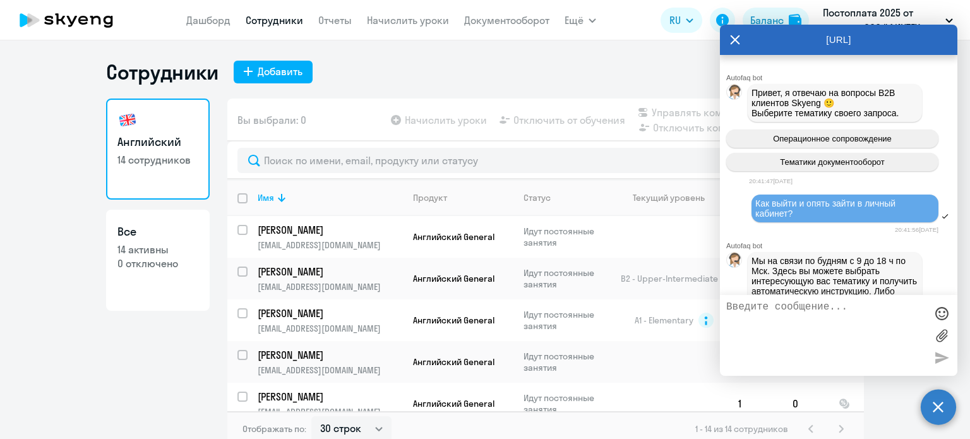
scroll to position [2028, 0]
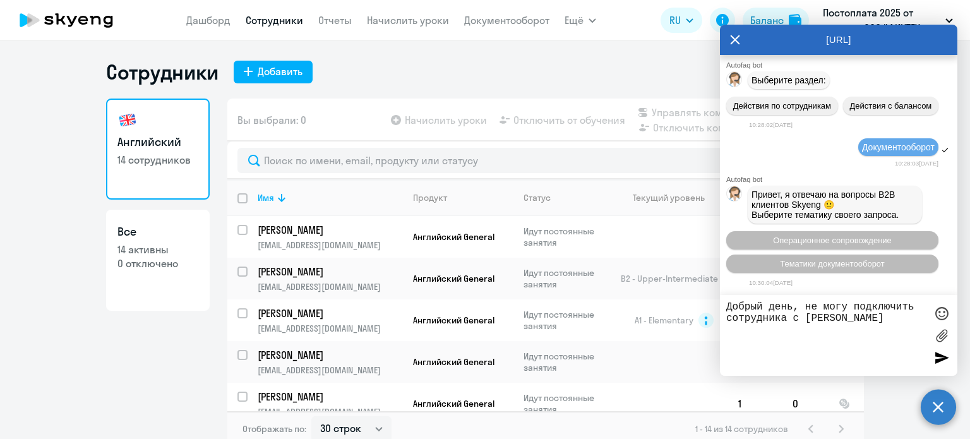
paste textarea "[EMAIL_ADDRESS][DOMAIN_NAME]"
type textarea "Добрый день, не могу подключить сотрудника с емейлом [EMAIL_ADDRESS][DOMAIN_NAM…"
click at [937, 353] on div at bounding box center [941, 357] width 19 height 19
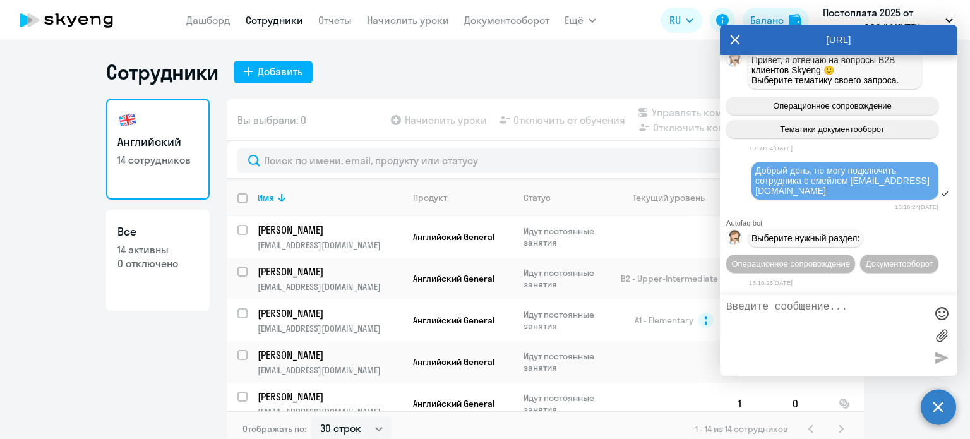
scroll to position [2187, 0]
click at [806, 259] on span "Операционное сопровождение" at bounding box center [790, 263] width 119 height 9
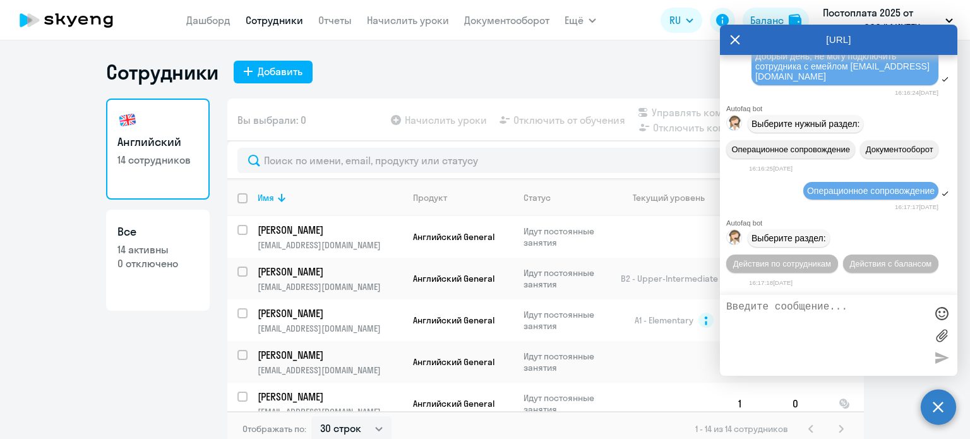
scroll to position [2303, 0]
click at [795, 264] on span "Действия по сотрудникам" at bounding box center [782, 263] width 98 height 9
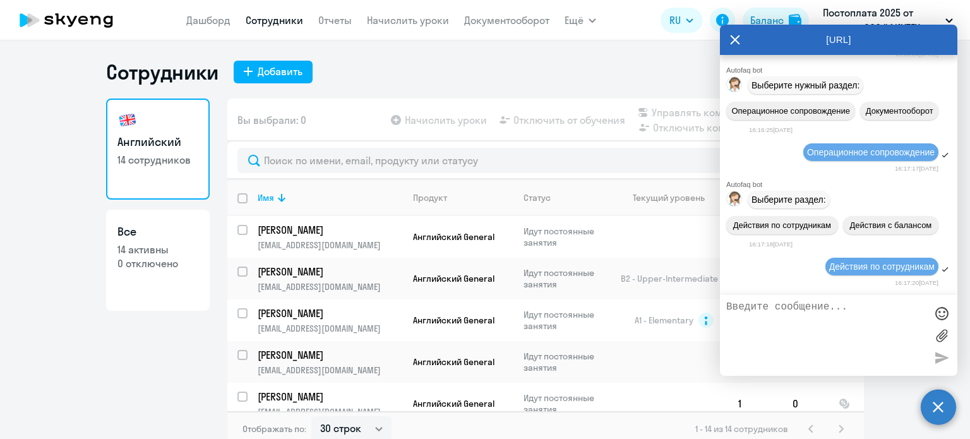
scroll to position [2492, 0]
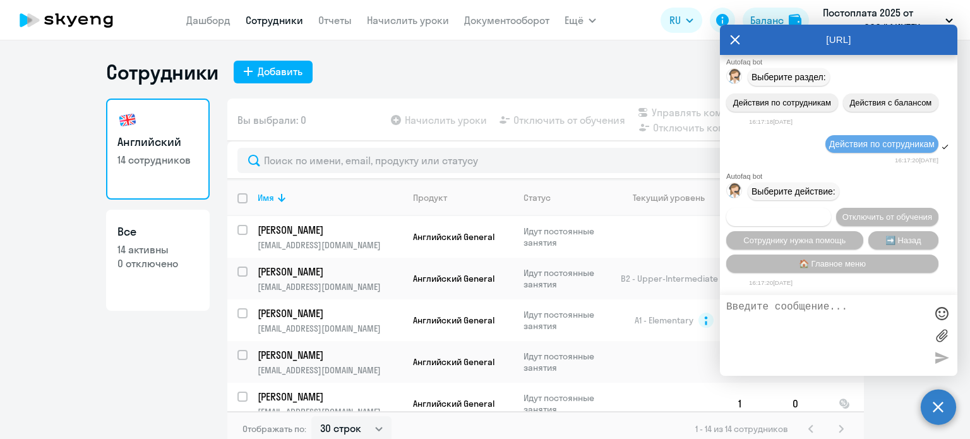
click at [825, 212] on span "Подключить к обучению" at bounding box center [778, 216] width 92 height 9
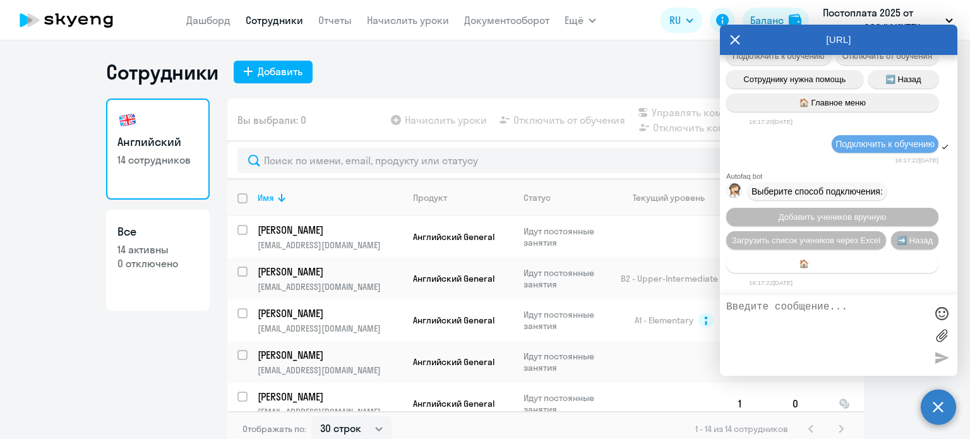
scroll to position [2656, 0]
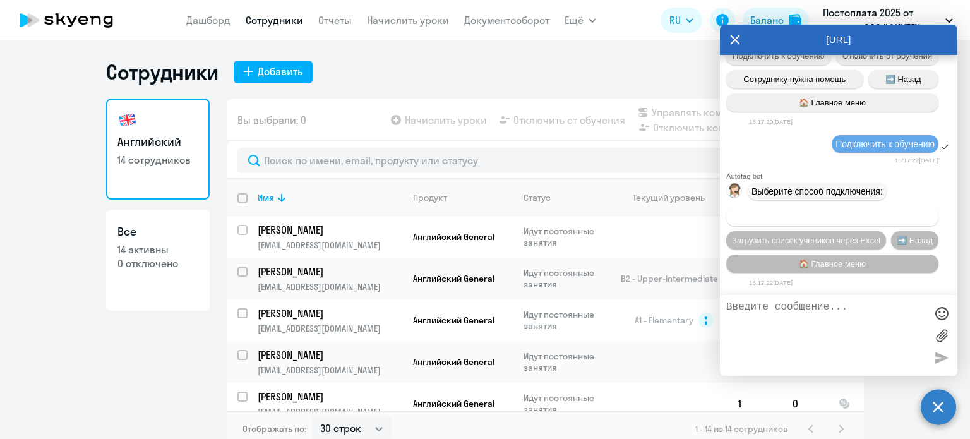
click at [831, 218] on span "Добавить учеников вручную" at bounding box center [832, 216] width 107 height 9
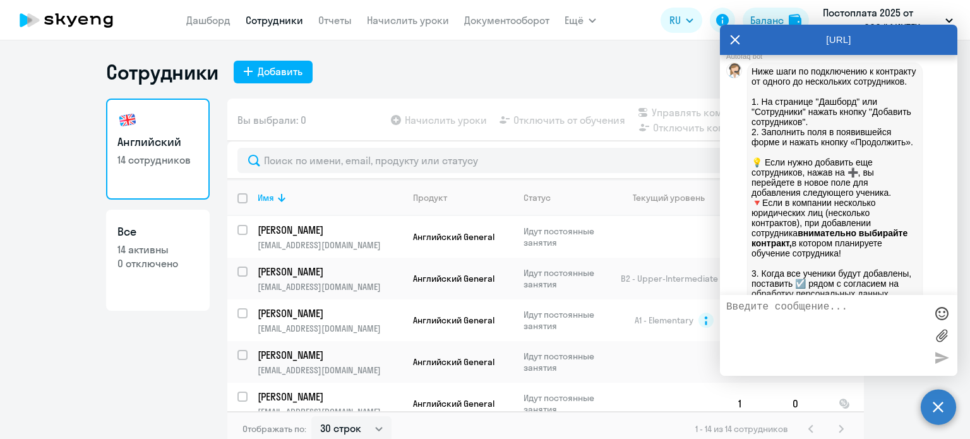
scroll to position [3304, 0]
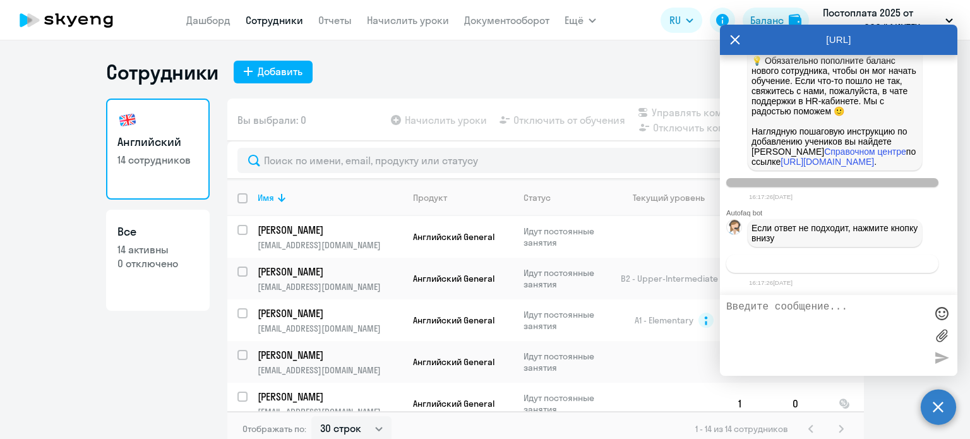
click at [828, 265] on span "Связаться с менеджером" at bounding box center [832, 263] width 97 height 9
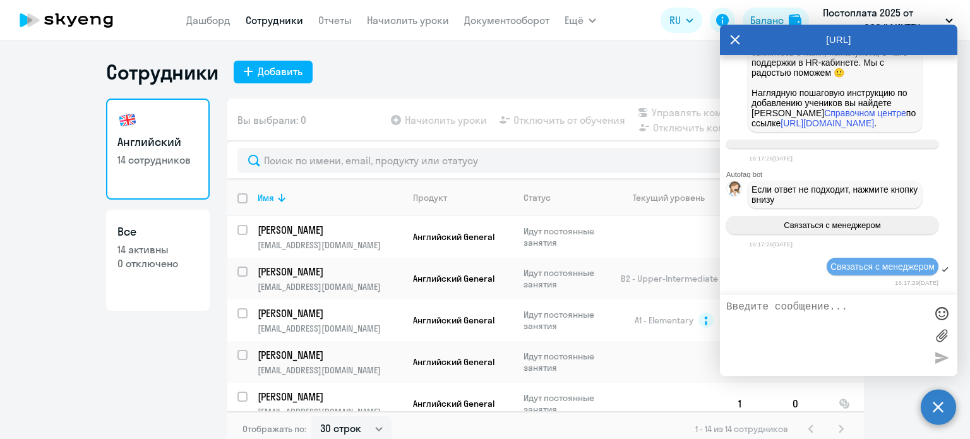
scroll to position [3344, 0]
click at [811, 118] on link "[URL][DOMAIN_NAME]" at bounding box center [826, 123] width 93 height 10
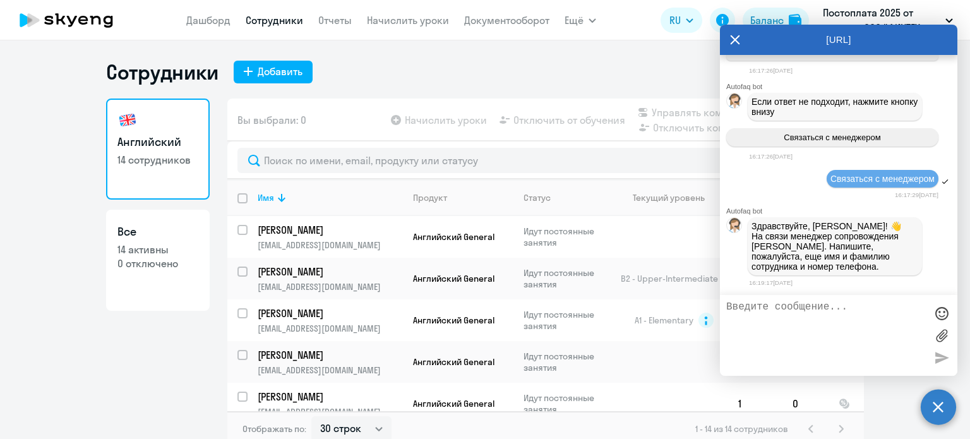
scroll to position [3436, 0]
click at [832, 320] on textarea at bounding box center [826, 335] width 200 height 68
type textarea "J"
paste textarea "[PERSON_NAME]"
paste textarea "89002237583"
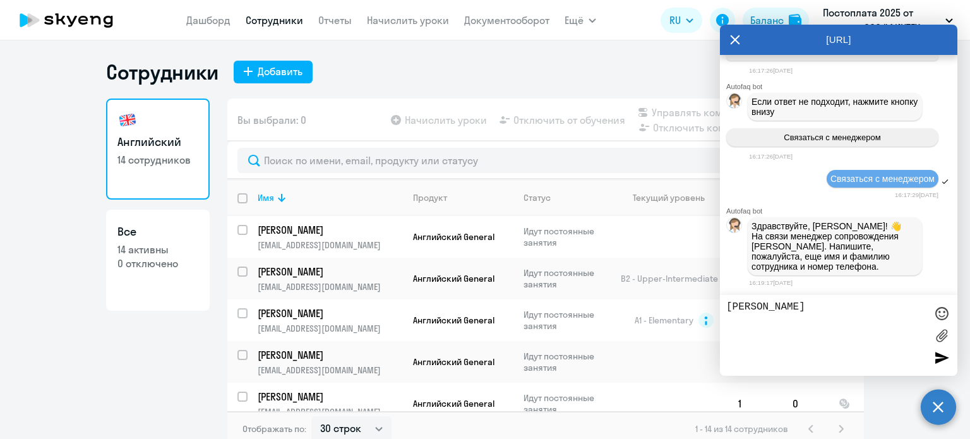
type textarea "[PERSON_NAME] 89002237583"
